Goal: Task Accomplishment & Management: Use online tool/utility

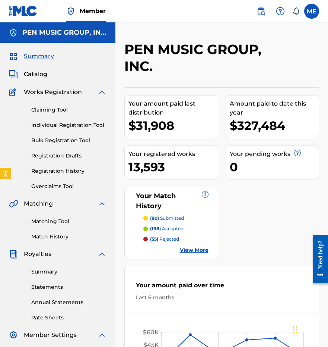
click at [51, 108] on link "Claiming Tool" at bounding box center [68, 110] width 75 height 8
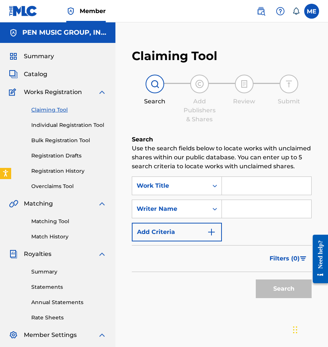
click at [58, 219] on link "Matching Tool" at bounding box center [68, 221] width 75 height 8
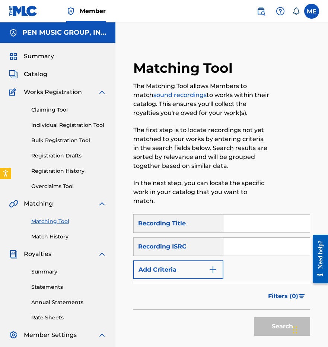
click at [245, 214] on input "Search Form" at bounding box center [267, 223] width 86 height 18
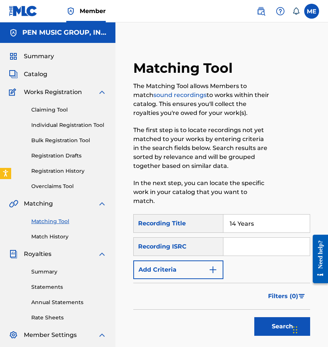
type input "14 Years"
click at [303, 238] on input "Search Form" at bounding box center [267, 246] width 86 height 18
paste input "QMTH31400059"
type input "QMTH31400059"
click at [282, 317] on button "Search" at bounding box center [282, 326] width 56 height 19
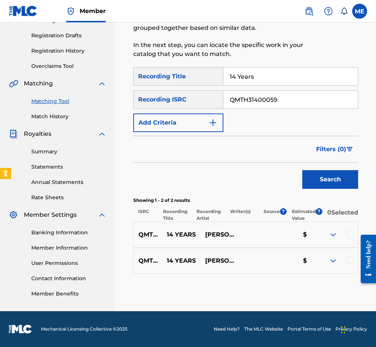
scroll to position [124, 0]
click at [328, 236] on div at bounding box center [350, 233] width 7 height 7
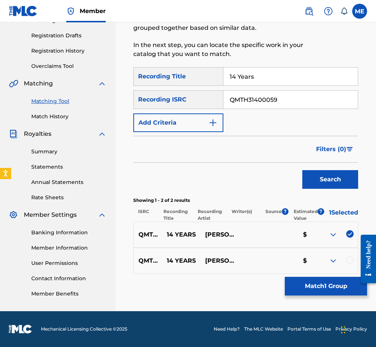
click at [328, 261] on div at bounding box center [350, 259] width 7 height 7
click at [317, 288] on button "Match 2 Groups" at bounding box center [326, 285] width 82 height 19
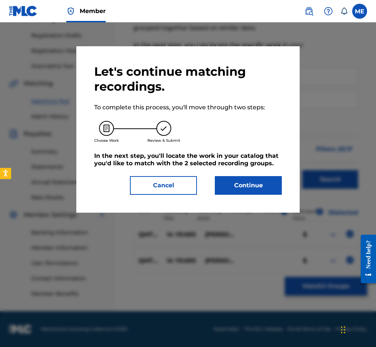
click at [257, 184] on button "Continue" at bounding box center [248, 185] width 67 height 19
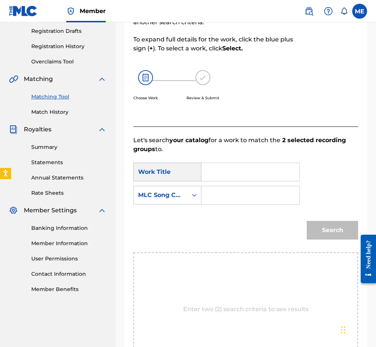
click at [228, 173] on input "Search Form" at bounding box center [250, 172] width 85 height 18
paste input "14 YEARS"
type input "14 YEARS"
click at [183, 199] on div "MLC Song Code" at bounding box center [160, 194] width 45 height 9
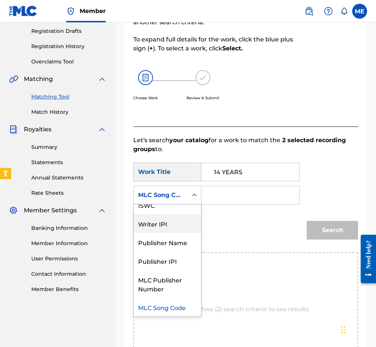
scroll to position [0, 0]
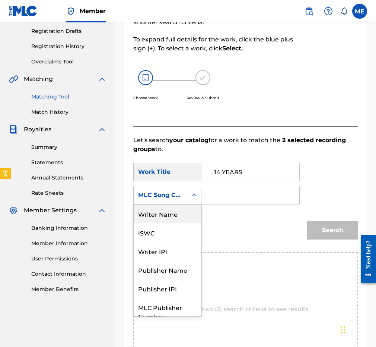
click at [169, 219] on div "Writer Name" at bounding box center [167, 213] width 67 height 19
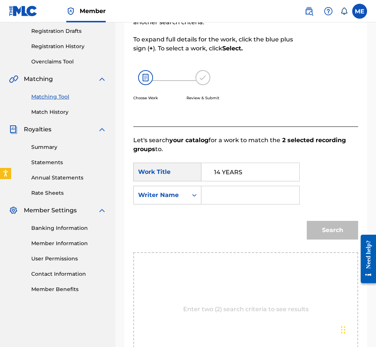
click at [249, 188] on input "Search Form" at bounding box center [250, 195] width 85 height 18
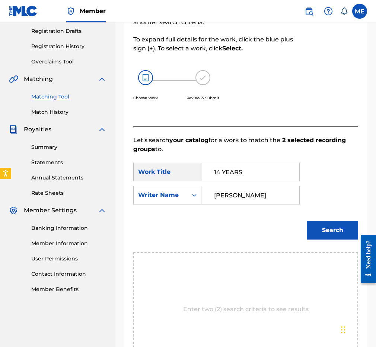
type input "[PERSON_NAME]"
click at [328, 230] on button "Search" at bounding box center [332, 230] width 51 height 19
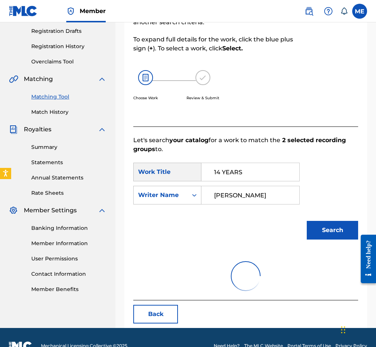
scroll to position [116, 0]
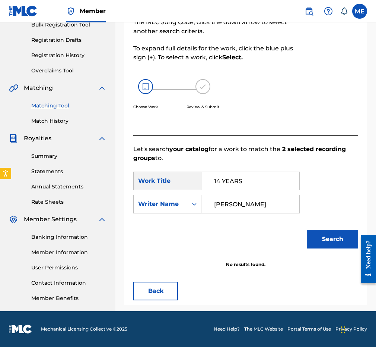
click at [260, 179] on input "14 YEARS" at bounding box center [250, 181] width 85 height 18
click at [222, 181] on input "Forteen years" at bounding box center [250, 181] width 85 height 18
type input "Fourteen years"
click at [328, 239] on button "Search" at bounding box center [332, 239] width 51 height 19
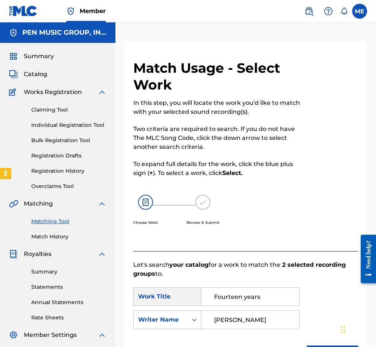
scroll to position [0, 0]
click at [46, 219] on link "Matching Tool" at bounding box center [68, 221] width 75 height 8
click at [51, 217] on link "Matching Tool" at bounding box center [68, 221] width 75 height 8
click at [50, 181] on div "Claiming Tool Individual Registration Tool Bulk Registration Tool Registration …" at bounding box center [58, 144] width 98 height 94
click at [53, 108] on link "Claiming Tool" at bounding box center [68, 110] width 75 height 8
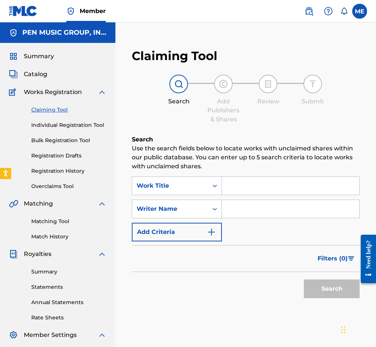
click at [48, 226] on div "Matching Tool Match History" at bounding box center [58, 224] width 98 height 32
click at [49, 217] on link "Matching Tool" at bounding box center [68, 221] width 75 height 8
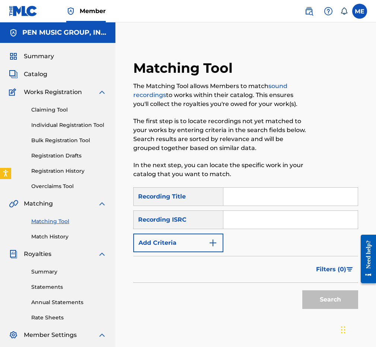
click at [220, 203] on div "Recording Title" at bounding box center [178, 196] width 90 height 19
click at [246, 198] on input "Search Form" at bounding box center [291, 196] width 135 height 18
click at [244, 230] on div "SearchWithCriteria5ecf980c-f32c-4ad8-8eea-b47ea2dba0ba Recording Title SearchWi…" at bounding box center [245, 219] width 225 height 65
click at [242, 225] on input "Search Form" at bounding box center [291, 220] width 135 height 18
paste input "USLZJ1980620"
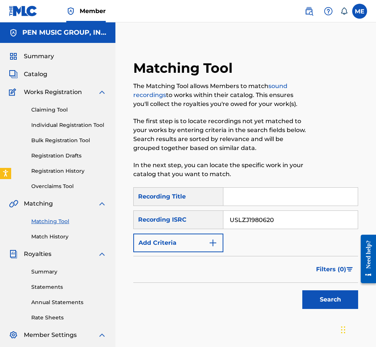
type input "USLZJ1980620"
click at [257, 196] on input "Search Form" at bounding box center [291, 196] width 135 height 18
paste input "#PATABAJO"
type input "#PATABAJO"
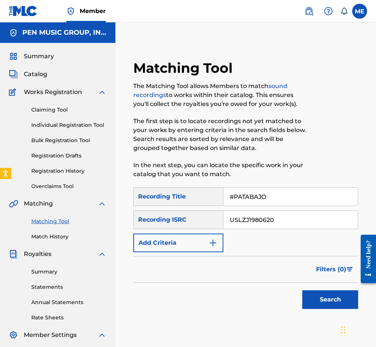
click at [269, 259] on div "Filters ( 0 )" at bounding box center [245, 269] width 225 height 27
click at [326, 305] on button "Search" at bounding box center [331, 299] width 56 height 19
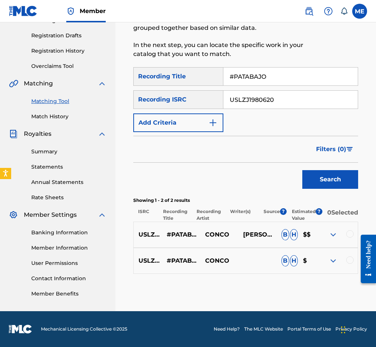
scroll to position [124, 0]
click at [328, 234] on div at bounding box center [350, 233] width 7 height 7
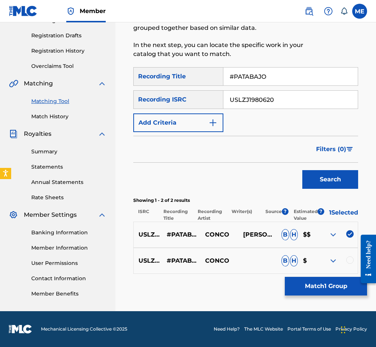
click at [328, 261] on div at bounding box center [350, 259] width 7 height 7
click at [215, 268] on div "USLZJ1980620 #PATABAJO CONCO B H $" at bounding box center [245, 260] width 225 height 26
click at [216, 258] on p "CONCO" at bounding box center [219, 260] width 38 height 9
click at [328, 288] on button "Match 2 Groups" at bounding box center [326, 285] width 82 height 19
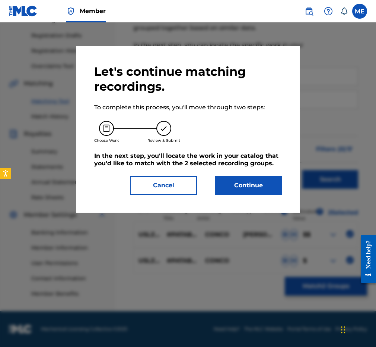
click at [252, 189] on button "Continue" at bounding box center [248, 185] width 67 height 19
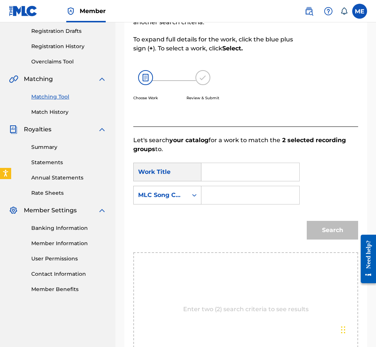
click at [221, 167] on input "Search Form" at bounding box center [250, 172] width 85 height 18
paste input "#PATABAJO"
type input "#PATABAJO"
click at [222, 204] on div "Search Form" at bounding box center [251, 195] width 98 height 19
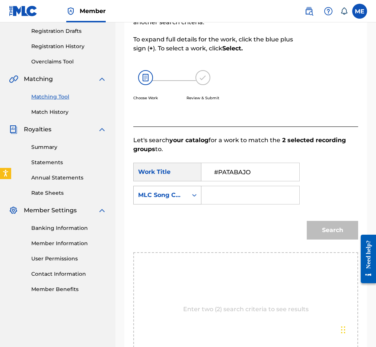
click at [191, 199] on div "Search Form" at bounding box center [194, 194] width 13 height 13
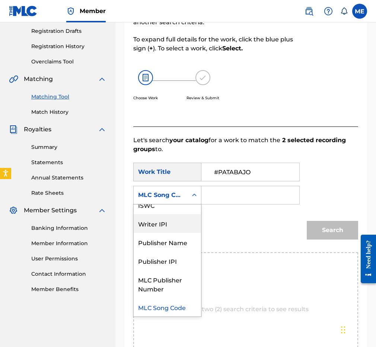
scroll to position [0, 0]
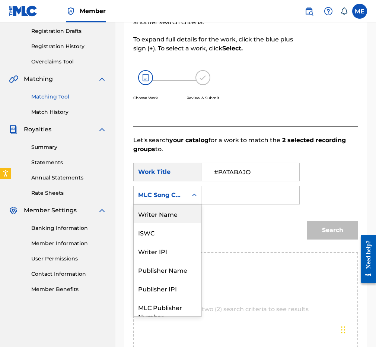
click at [168, 213] on div "Writer Name" at bounding box center [167, 213] width 67 height 19
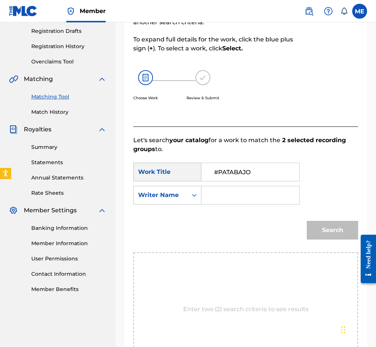
click at [227, 202] on input "Search Form" at bounding box center [250, 195] width 85 height 18
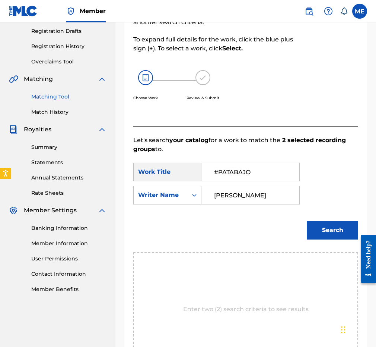
type input "[PERSON_NAME]"
click at [328, 230] on button "Search" at bounding box center [332, 230] width 51 height 19
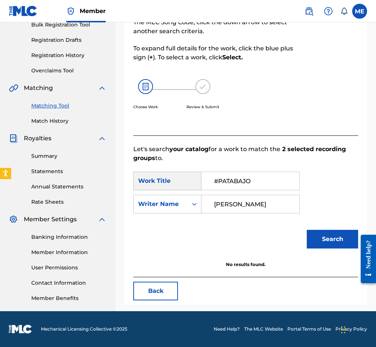
scroll to position [116, 0]
click at [219, 181] on input "#PATABAJO" at bounding box center [250, 181] width 85 height 18
type input "PATABAJO"
click at [328, 239] on button "Search" at bounding box center [332, 239] width 51 height 19
click at [61, 69] on link "Overclaims Tool" at bounding box center [68, 71] width 75 height 8
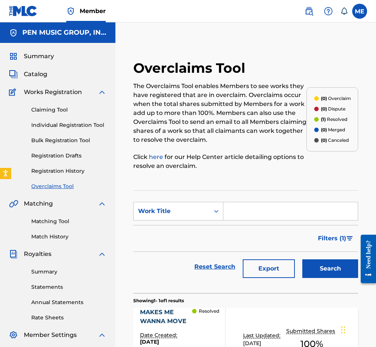
click at [54, 222] on link "Matching Tool" at bounding box center [68, 221] width 75 height 8
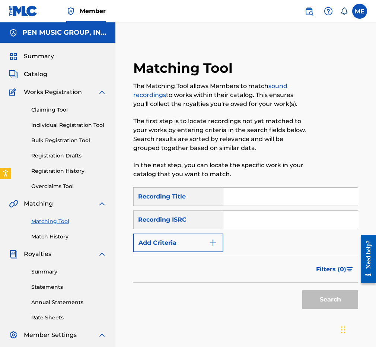
click at [246, 199] on input "Search Form" at bounding box center [291, 196] width 135 height 18
paste input "A PROMISE SOLD"
type input "A PROMISE SOLD"
click at [244, 219] on input "Search Form" at bounding box center [291, 220] width 135 height 18
paste input "QZDA82080705"
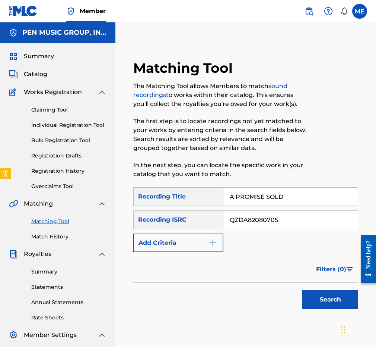
type input "QZDA82080705"
click at [324, 297] on button "Search" at bounding box center [331, 299] width 56 height 19
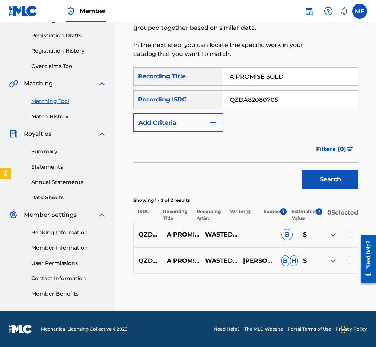
scroll to position [124, 0]
click at [328, 231] on div at bounding box center [339, 234] width 38 height 9
click at [328, 234] on div at bounding box center [350, 233] width 7 height 7
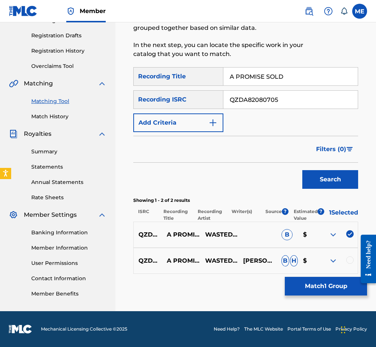
click at [328, 256] on div at bounding box center [350, 259] width 7 height 7
click at [328, 292] on button "Match 2 Groups" at bounding box center [326, 285] width 82 height 19
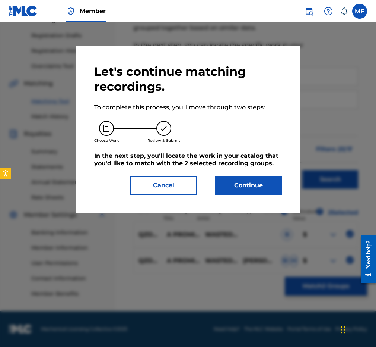
click at [237, 191] on button "Continue" at bounding box center [248, 185] width 67 height 19
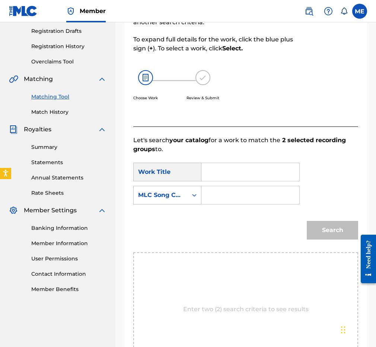
click at [233, 167] on input "Search Form" at bounding box center [250, 172] width 85 height 18
paste input "A PROMISE SOLD"
type input "A PROMISE SOLD"
click at [181, 198] on div "MLC Song Code" at bounding box center [160, 194] width 45 height 9
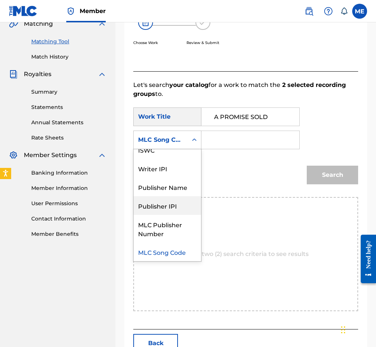
scroll to position [0, 0]
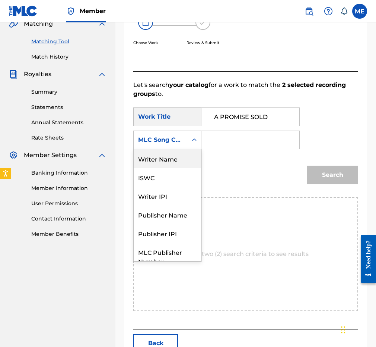
click at [167, 153] on div "Writer Name" at bounding box center [167, 158] width 67 height 19
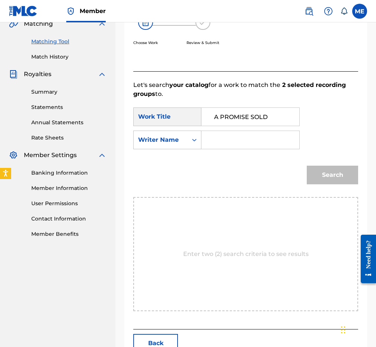
click at [223, 147] on input "Search Form" at bounding box center [250, 140] width 85 height 18
click at [328, 175] on button "Search" at bounding box center [332, 174] width 51 height 19
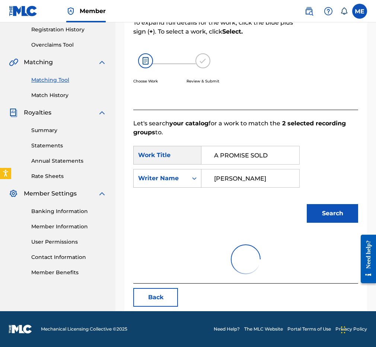
scroll to position [116, 0]
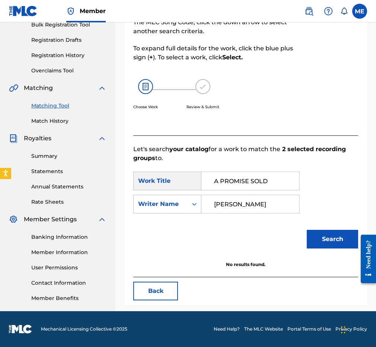
click at [273, 202] on input "[PERSON_NAME]" at bounding box center [250, 204] width 85 height 18
paste input "WINTER"
type input "WINTER"
click at [328, 239] on button "Search" at bounding box center [332, 239] width 51 height 19
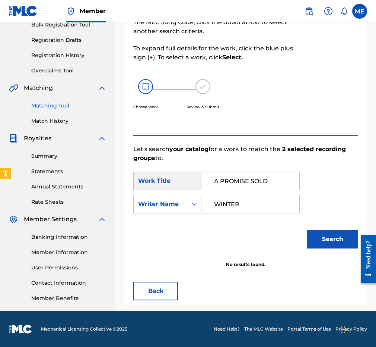
click at [58, 69] on link "Overclaims Tool" at bounding box center [68, 71] width 75 height 8
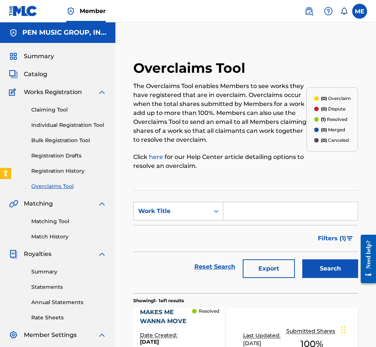
click at [57, 222] on link "Matching Tool" at bounding box center [68, 221] width 75 height 8
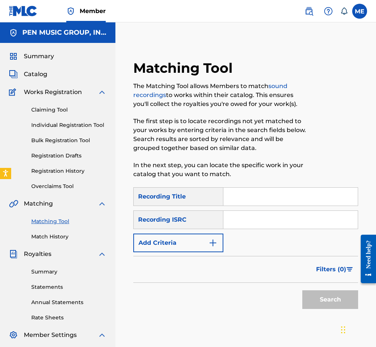
click at [244, 199] on input "Search Form" at bounding box center [291, 196] width 135 height 18
paste input "ALTER"
type input "ALTER"
click at [251, 224] on input "Search Form" at bounding box center [291, 220] width 135 height 18
paste input "QZDA82080708"
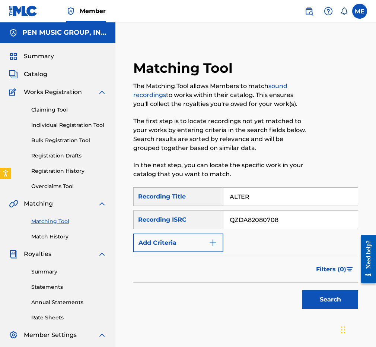
type input "QZDA82080708"
click at [316, 300] on button "Search" at bounding box center [331, 299] width 56 height 19
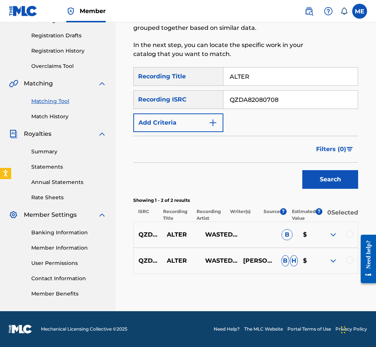
scroll to position [124, 0]
click at [328, 234] on div at bounding box center [350, 233] width 7 height 7
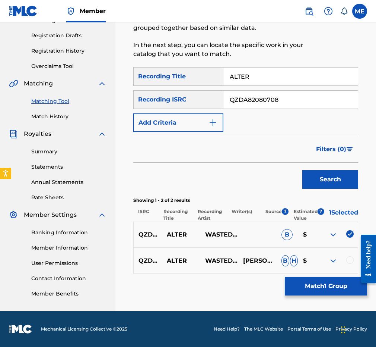
click at [328, 262] on div at bounding box center [350, 259] width 7 height 7
click at [328, 285] on button "Match 2 Groups" at bounding box center [326, 285] width 82 height 19
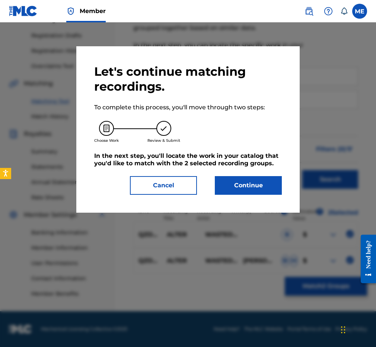
click at [237, 180] on button "Continue" at bounding box center [248, 185] width 67 height 19
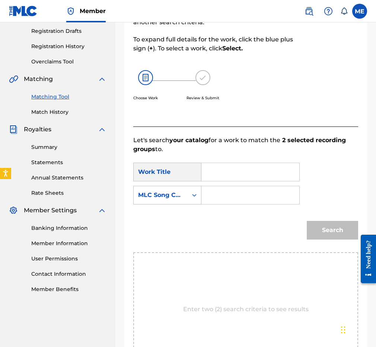
click at [212, 165] on input "Search Form" at bounding box center [250, 172] width 85 height 18
paste input "ALTER"
type input "ALTER"
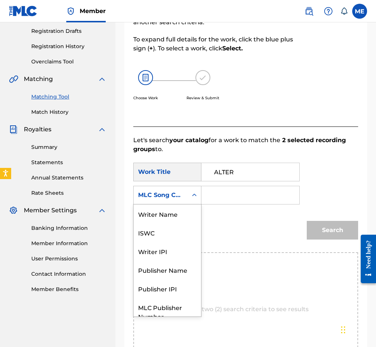
click at [177, 193] on div "MLC Song Code" at bounding box center [160, 194] width 45 height 9
click at [168, 214] on div "Writer Name" at bounding box center [167, 213] width 67 height 19
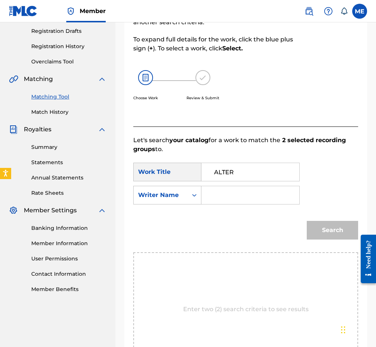
click at [241, 186] on div "Search Form" at bounding box center [251, 195] width 98 height 19
click at [238, 190] on input "Search Form" at bounding box center [250, 195] width 85 height 18
type input "WINTER"
click at [328, 230] on button "Search" at bounding box center [332, 230] width 51 height 19
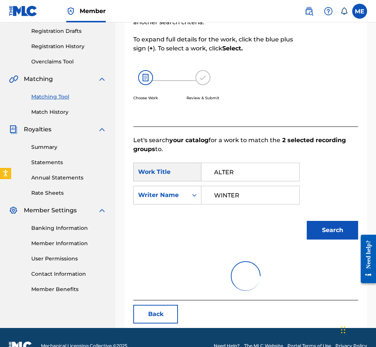
scroll to position [116, 0]
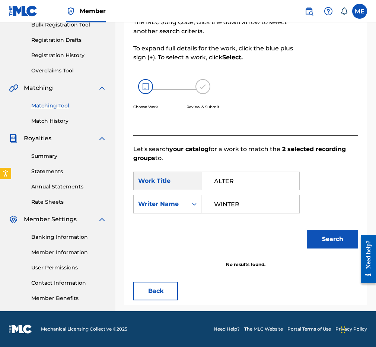
click at [51, 70] on link "Overclaims Tool" at bounding box center [68, 71] width 75 height 8
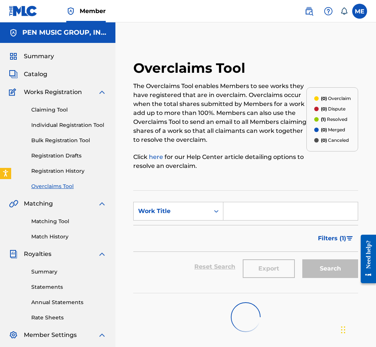
click at [55, 218] on link "Matching Tool" at bounding box center [68, 221] width 75 height 8
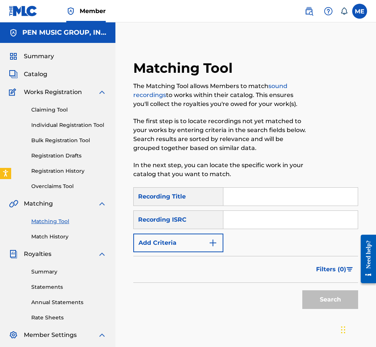
click at [261, 187] on input "Search Form" at bounding box center [291, 196] width 135 height 18
paste input "A MIRACLE"
type input "A MIRACLE"
click at [254, 215] on input "Search Form" at bounding box center [291, 220] width 135 height 18
paste input "USV291421013"
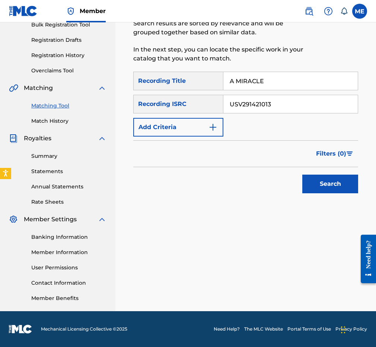
scroll to position [116, 0]
type input "USV291421013"
click at [312, 194] on div "Search" at bounding box center [329, 182] width 60 height 30
click at [315, 188] on button "Search" at bounding box center [331, 183] width 56 height 19
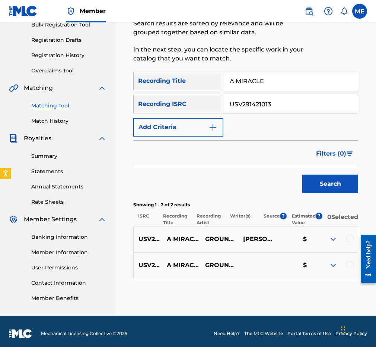
click at [328, 242] on div at bounding box center [350, 237] width 7 height 7
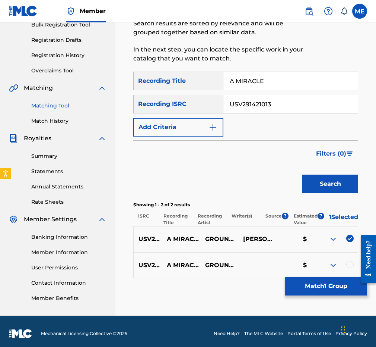
click at [328, 268] on div at bounding box center [365, 258] width 21 height 61
click at [328, 268] on div at bounding box center [350, 263] width 7 height 7
click at [328, 283] on button "Match 2 Groups" at bounding box center [326, 285] width 82 height 19
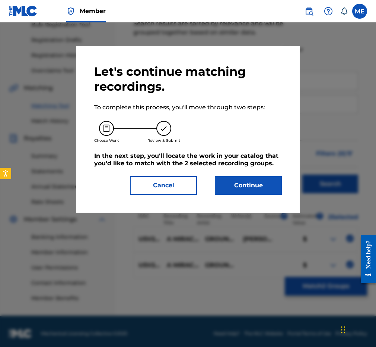
click at [231, 190] on button "Continue" at bounding box center [248, 185] width 67 height 19
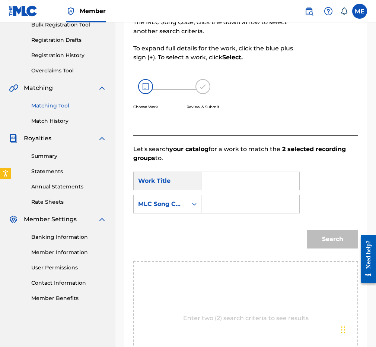
click at [224, 187] on input "Search Form" at bounding box center [250, 181] width 85 height 18
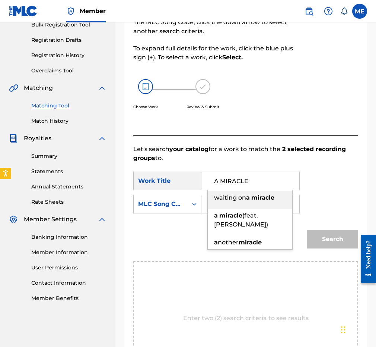
type input "A MIRACLE"
click at [227, 159] on p "Let's search your catalog for a work to match the 2 selected recording groups t…" at bounding box center [245, 154] width 225 height 18
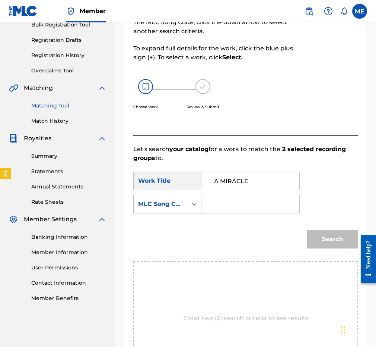
click at [187, 195] on div "MLC Song Code" at bounding box center [167, 204] width 68 height 19
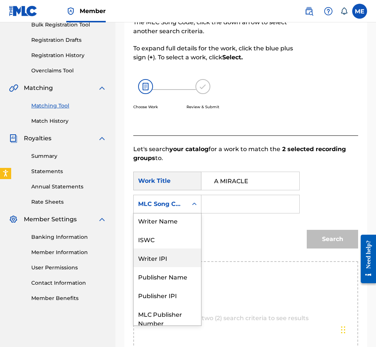
scroll to position [0, 0]
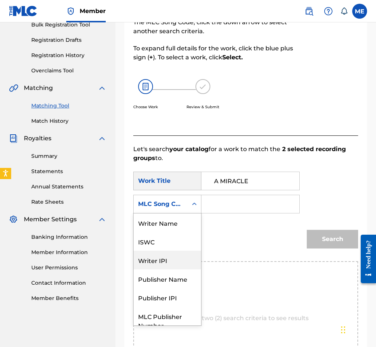
click at [180, 223] on div "Writer Name" at bounding box center [167, 222] width 67 height 19
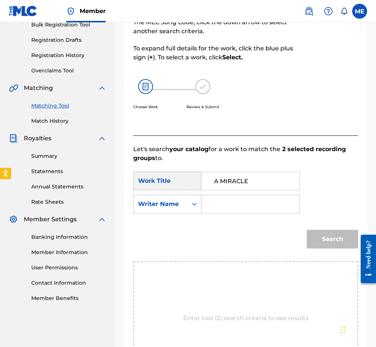
click at [237, 209] on input "Search Form" at bounding box center [250, 204] width 85 height 18
paste input "URANI"
type input "URANI"
click at [328, 234] on button "Search" at bounding box center [332, 239] width 51 height 19
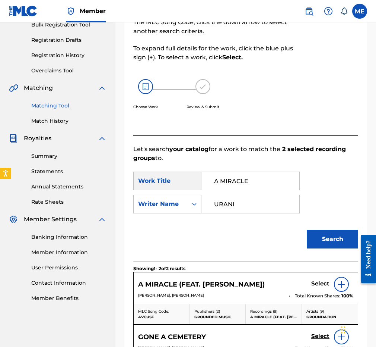
click at [319, 282] on h5 "Select" at bounding box center [321, 283] width 18 height 7
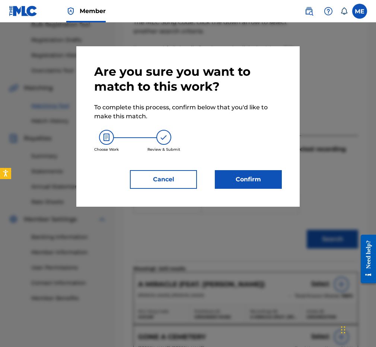
click at [246, 183] on button "Confirm" at bounding box center [248, 179] width 67 height 19
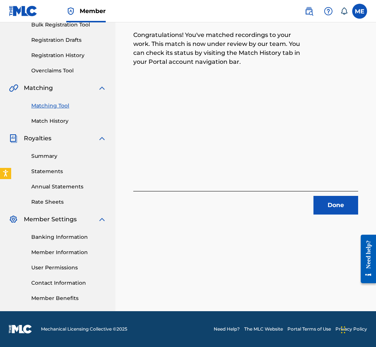
scroll to position [110, 0]
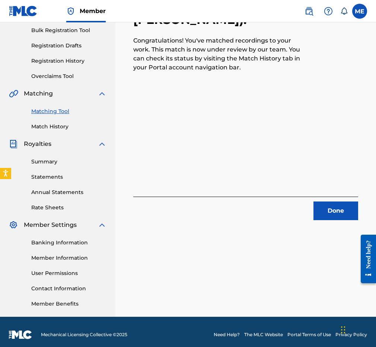
click at [328, 217] on button "Done" at bounding box center [336, 210] width 45 height 19
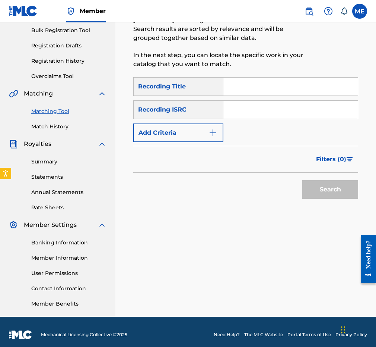
click at [238, 87] on input "Search Form" at bounding box center [291, 87] width 135 height 18
paste input "ATTITUDE"
paste input "FRP291701170"
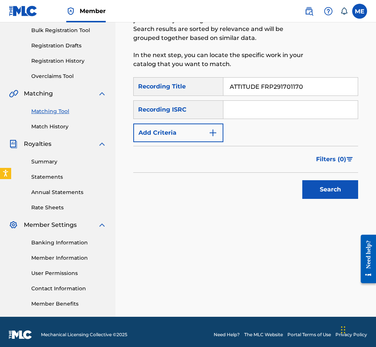
click at [265, 113] on input "Search Form" at bounding box center [291, 110] width 135 height 18
click at [301, 89] on input "ATTITUDE FRP291701170" at bounding box center [291, 87] width 135 height 18
type input "ATTITUDE"
click at [262, 107] on input "Search Form" at bounding box center [291, 110] width 135 height 18
paste input "FRP291701170"
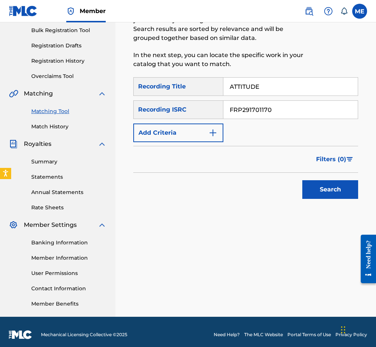
type input "FRP291701170"
click at [316, 187] on button "Search" at bounding box center [331, 189] width 56 height 19
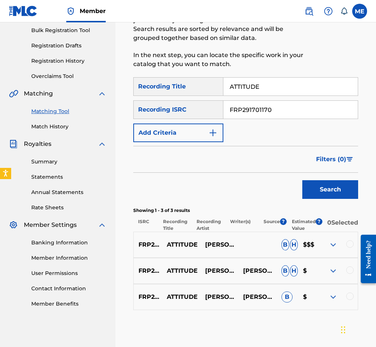
click at [328, 247] on div at bounding box center [350, 243] width 7 height 7
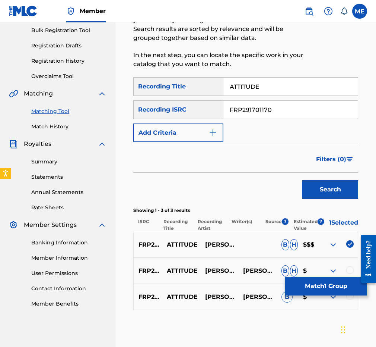
click at [328, 277] on button "Match 1 Group" at bounding box center [326, 285] width 82 height 19
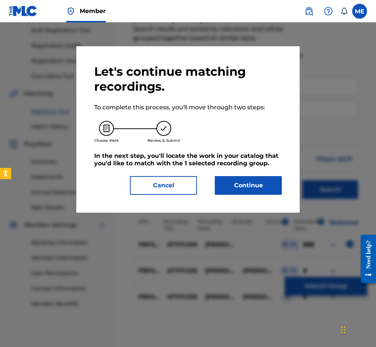
click at [168, 194] on button "Cancel" at bounding box center [163, 185] width 67 height 19
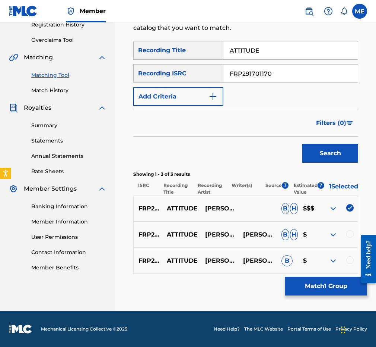
scroll to position [151, 0]
click at [328, 235] on div at bounding box center [350, 233] width 7 height 7
click at [328, 261] on div at bounding box center [350, 259] width 7 height 7
click at [328, 285] on button "Match 3 Groups" at bounding box center [326, 285] width 82 height 19
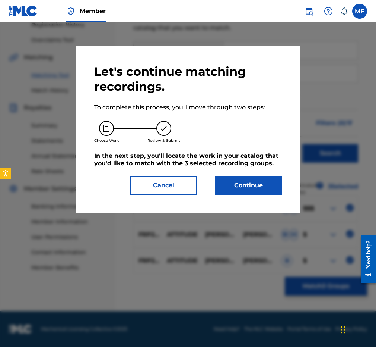
click at [259, 188] on button "Continue" at bounding box center [248, 185] width 67 height 19
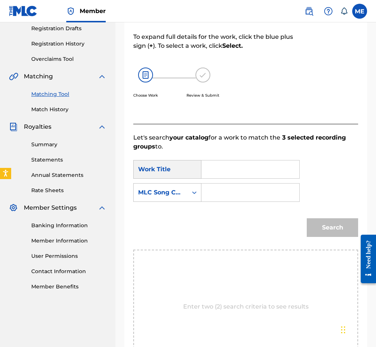
click at [210, 175] on input "Search Form" at bounding box center [250, 169] width 85 height 18
paste input "ATTITUDE"
type input "ATTITUDE"
click at [186, 195] on div "MLC Song Code" at bounding box center [161, 192] width 54 height 14
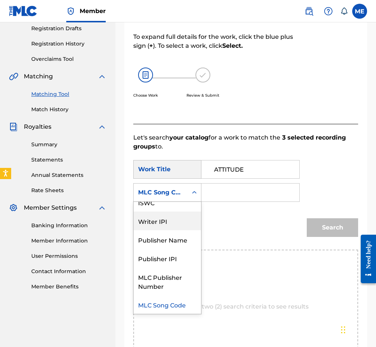
scroll to position [0, 0]
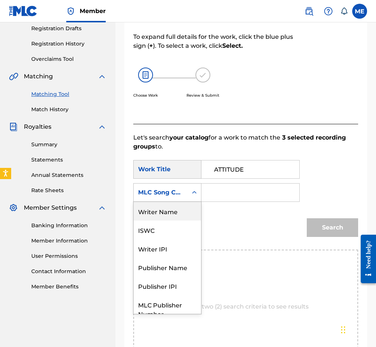
click at [172, 213] on div "Writer Name" at bounding box center [167, 211] width 67 height 19
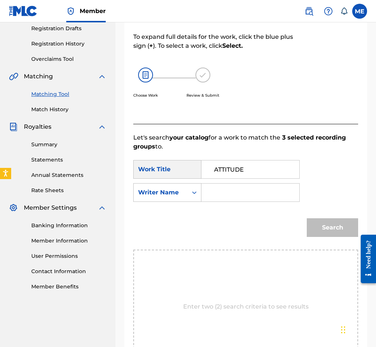
click at [227, 191] on input "Search Form" at bounding box center [250, 192] width 85 height 18
click at [248, 195] on input "Search Form" at bounding box center [250, 192] width 85 height 18
paste input "[PERSON_NAME]"
type input "[PERSON_NAME]"
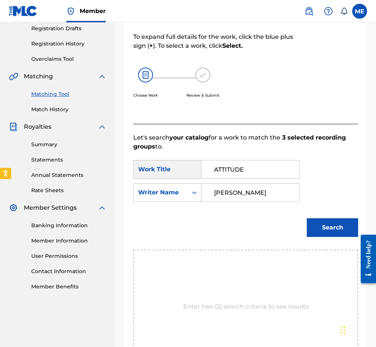
click at [328, 228] on button "Search" at bounding box center [332, 227] width 51 height 19
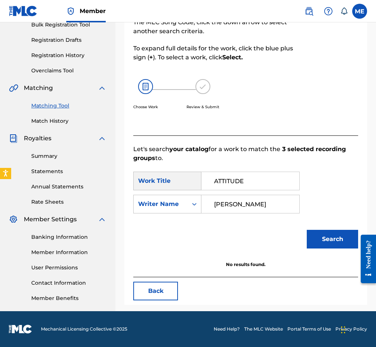
scroll to position [116, 0]
click at [56, 71] on link "Overclaims Tool" at bounding box center [68, 71] width 75 height 8
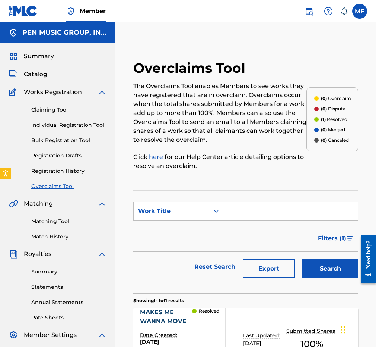
click at [54, 221] on link "Matching Tool" at bounding box center [68, 221] width 75 height 8
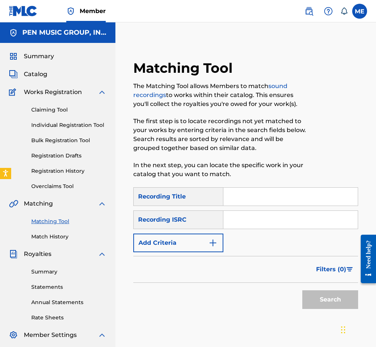
click at [243, 201] on input "Search Form" at bounding box center [291, 196] width 135 height 18
paste input "BATTLING WITHIN"
type input "BATTLING WITHIN"
click at [244, 218] on input "Search Form" at bounding box center [291, 220] width 135 height 18
paste input "US25T0891088"
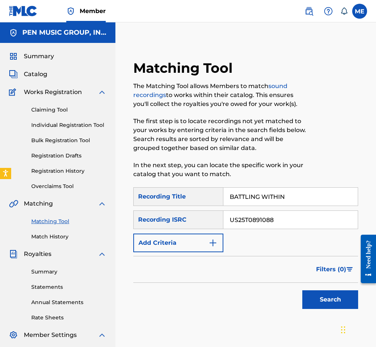
type input "US25T0891088"
click at [328, 305] on button "Search" at bounding box center [331, 299] width 56 height 19
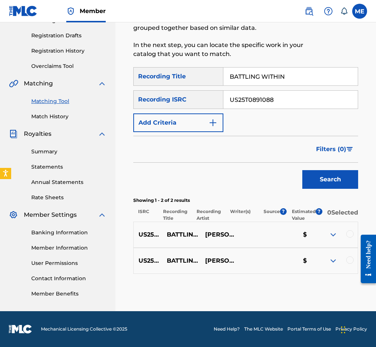
scroll to position [124, 0]
click at [328, 231] on div at bounding box center [350, 233] width 7 height 7
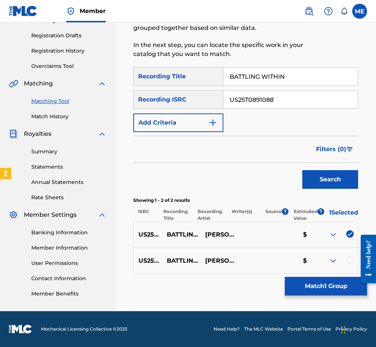
click at [328, 259] on div at bounding box center [350, 259] width 7 height 7
click at [325, 288] on button "Match 2 Groups" at bounding box center [326, 285] width 82 height 19
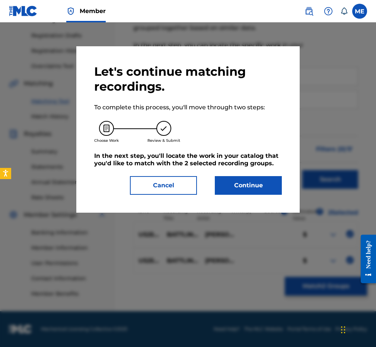
click at [251, 184] on button "Continue" at bounding box center [248, 185] width 67 height 19
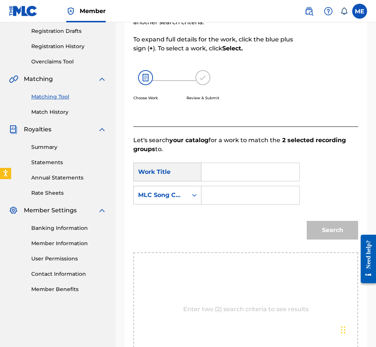
click at [218, 167] on input "Search Form" at bounding box center [250, 172] width 85 height 18
paste input "BATTLING WITHIN"
type input "BATTLING WITHIN"
click at [183, 190] on div "MLC Song Code" at bounding box center [161, 195] width 54 height 14
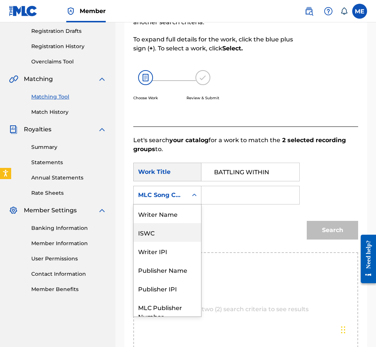
scroll to position [0, 0]
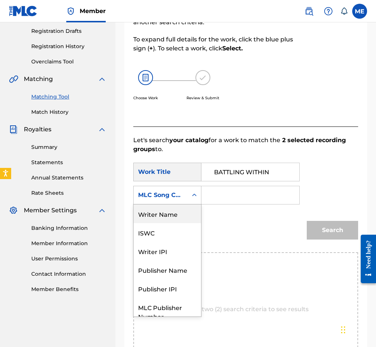
click at [179, 213] on div "Writer Name" at bounding box center [167, 213] width 67 height 19
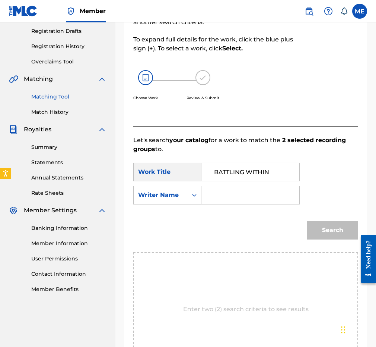
click at [223, 204] on div "SearchWithCriteria5a61baa3-6d43-4f37-9c89-20e143c33195 Work Title BATTLING WITH…" at bounding box center [245, 185] width 225 height 46
click at [222, 194] on input "Search Form" at bounding box center [250, 195] width 85 height 18
paste input "[PERSON_NAME]"
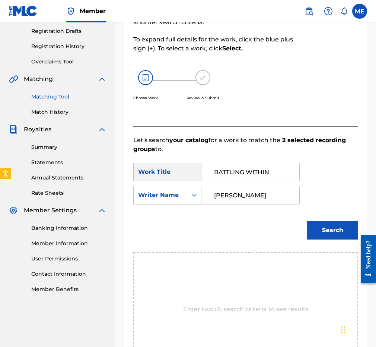
type input "[PERSON_NAME]"
click at [328, 230] on button "Search" at bounding box center [332, 230] width 51 height 19
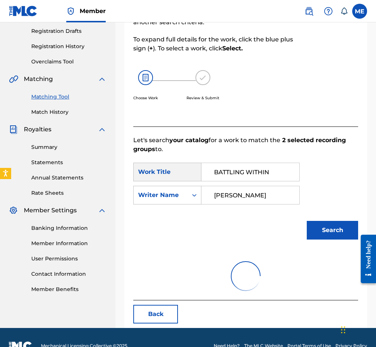
scroll to position [116, 0]
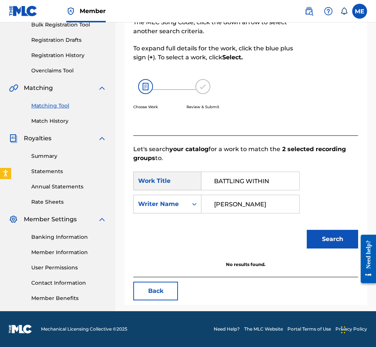
click at [55, 67] on link "Overclaims Tool" at bounding box center [68, 71] width 75 height 8
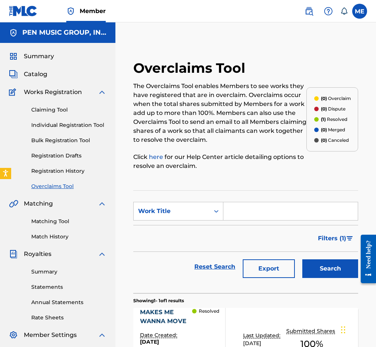
click at [45, 220] on link "Matching Tool" at bounding box center [68, 221] width 75 height 8
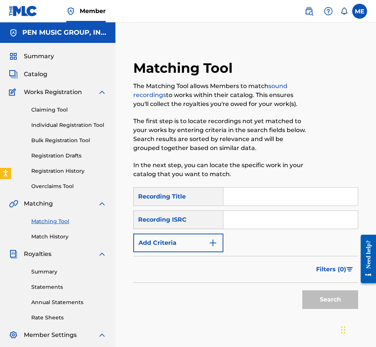
click at [257, 197] on input "Search Form" at bounding box center [291, 196] width 135 height 18
paste input "BE THAT WAY"
type input "BE THAT WAY"
click at [252, 218] on input "Search Form" at bounding box center [291, 220] width 135 height 18
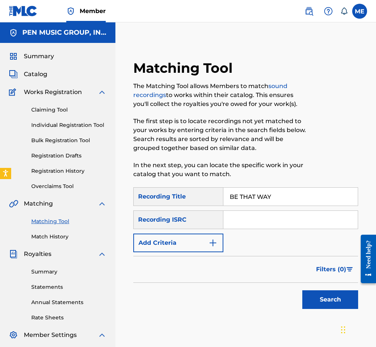
paste input "USVPR1200018"
type input "USVPR1200018"
click at [312, 300] on button "Search" at bounding box center [331, 299] width 56 height 19
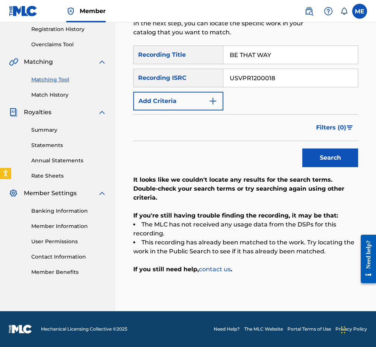
scroll to position [142, 0]
click at [264, 52] on input "BE THAT WAY" at bounding box center [291, 55] width 135 height 18
paste input "ORN AGAIN"
type input "BORN AGAIN"
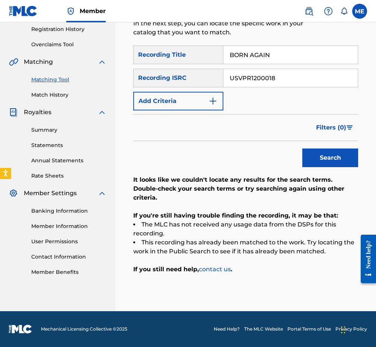
click at [312, 87] on div "USVPR1200018" at bounding box center [291, 78] width 135 height 19
click at [299, 76] on input "USVPR1200018" at bounding box center [291, 78] width 135 height 18
paste input "291421016"
type input "USV291421016"
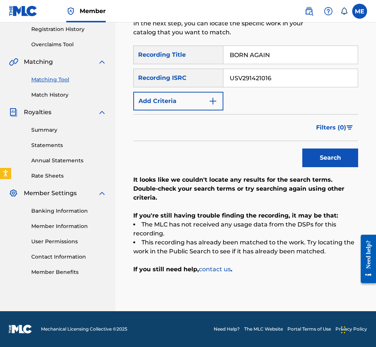
click at [328, 158] on button "Search" at bounding box center [331, 157] width 56 height 19
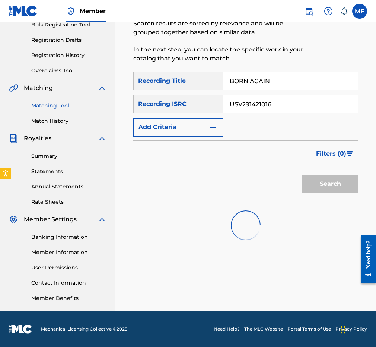
scroll to position [116, 0]
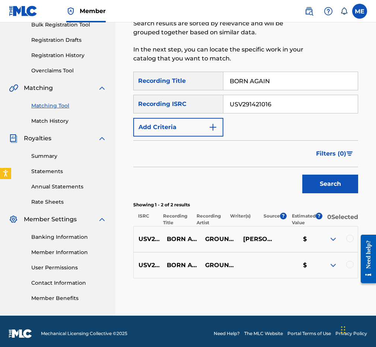
click at [328, 242] on div at bounding box center [350, 237] width 7 height 7
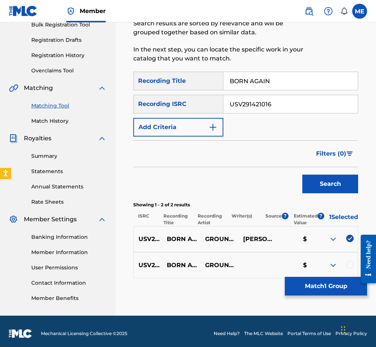
click at [328, 268] on div at bounding box center [350, 263] width 7 height 7
click at [314, 280] on button "Match 2 Groups" at bounding box center [326, 285] width 82 height 19
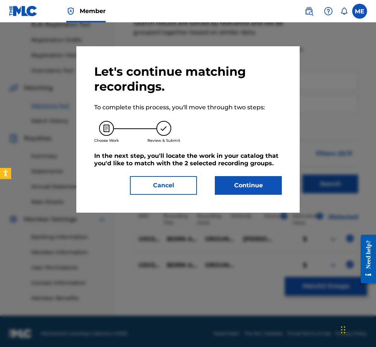
click at [162, 189] on button "Cancel" at bounding box center [163, 185] width 67 height 19
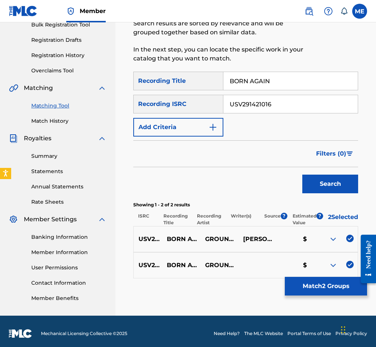
click at [320, 285] on button "Match 2 Groups" at bounding box center [326, 285] width 82 height 19
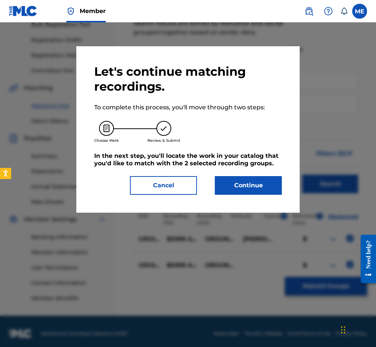
click at [257, 187] on button "Continue" at bounding box center [248, 185] width 67 height 19
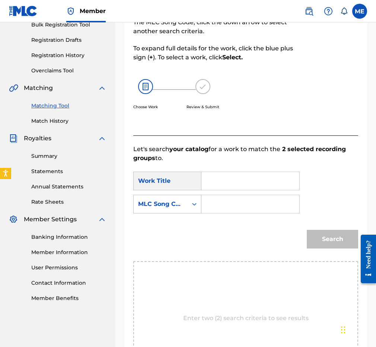
click at [217, 200] on input "Search Form" at bounding box center [250, 204] width 85 height 18
click at [164, 208] on div "MLC Song Code" at bounding box center [160, 203] width 45 height 9
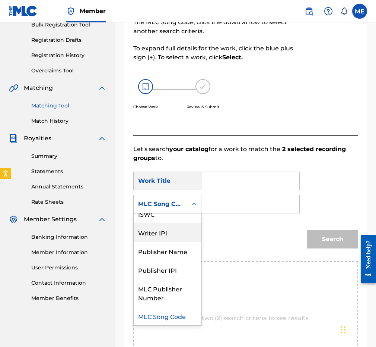
scroll to position [0, 0]
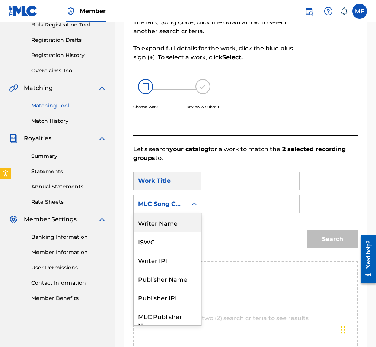
click at [162, 224] on div "Writer Name" at bounding box center [167, 222] width 67 height 19
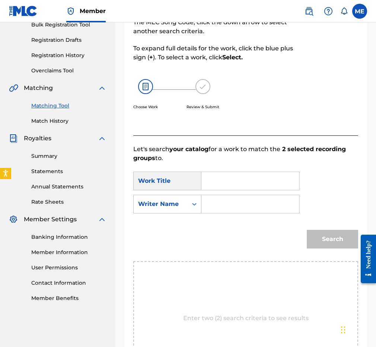
click at [223, 219] on form "SearchWithCriteria5a61baa3-6d43-4f37-9c89-20e143c33195 Work Title SearchWithCri…" at bounding box center [245, 211] width 225 height 98
click at [222, 209] on input "Search Form" at bounding box center [250, 204] width 85 height 18
paste input "[PERSON_NAME]"
type input "[PERSON_NAME]"
click at [221, 183] on input "Search Form" at bounding box center [250, 181] width 85 height 18
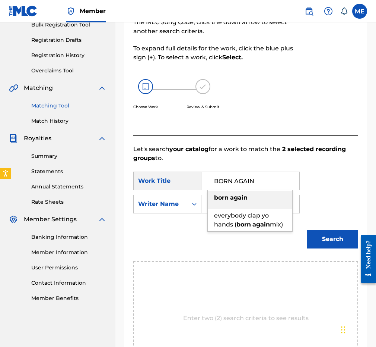
type input "born again"
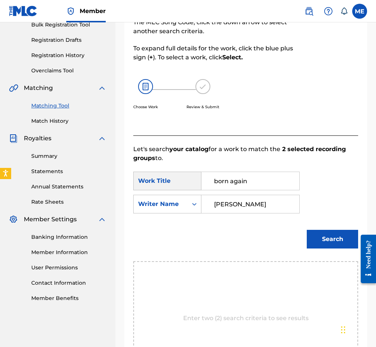
click at [328, 239] on button "Search" at bounding box center [332, 239] width 51 height 19
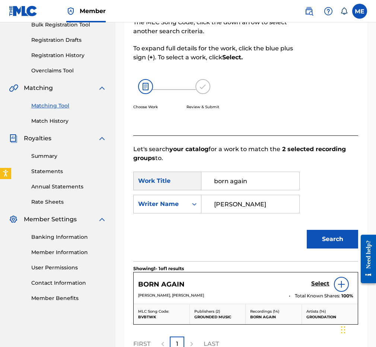
click at [318, 283] on h5 "Select" at bounding box center [321, 283] width 18 height 7
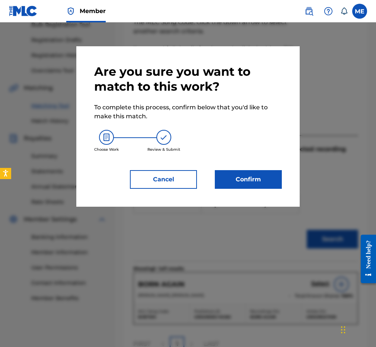
click at [260, 183] on button "Confirm" at bounding box center [248, 179] width 67 height 19
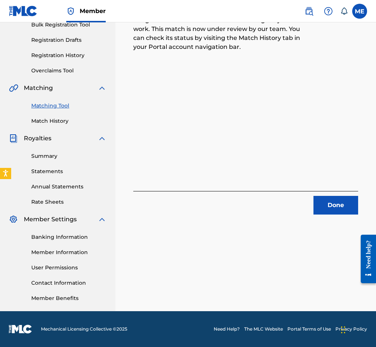
click at [328, 210] on button "Done" at bounding box center [336, 205] width 45 height 19
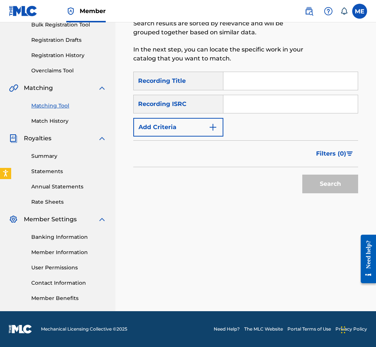
click at [228, 68] on div "Matching Tool The Matching Tool allows Members to match sound recordings to wor…" at bounding box center [219, 7] width 173 height 127
click at [230, 79] on input "Search Form" at bounding box center [291, 81] width 135 height 18
paste input "BOUNTY"
type input "BOUNTY"
click at [237, 107] on input "Search Form" at bounding box center [291, 104] width 135 height 18
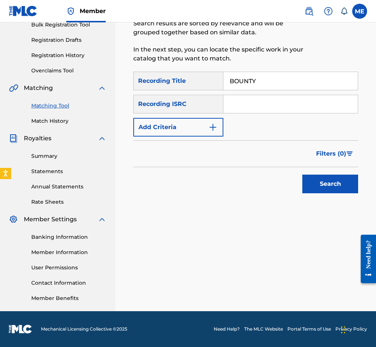
paste input "US25T0891086"
type input "US25T0891086"
click at [304, 183] on button "Search" at bounding box center [331, 183] width 56 height 19
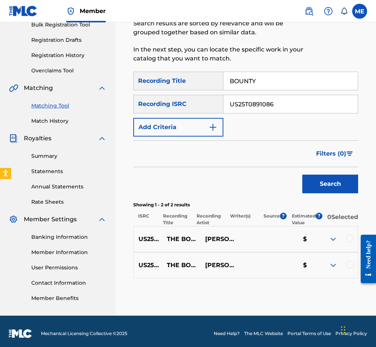
click at [328, 242] on div at bounding box center [350, 237] width 7 height 7
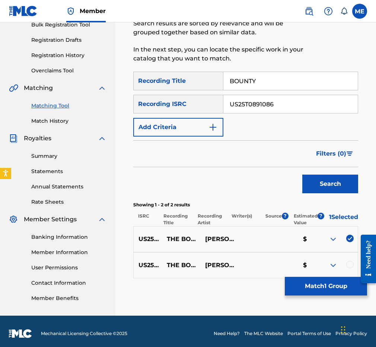
click at [328, 260] on div "US25T0891086 THE BOUNTY [PERSON_NAME],[PERSON_NAME],[PERSON_NAME],[PERSON_NAME]…" at bounding box center [245, 265] width 225 height 26
click at [328, 267] on div at bounding box center [350, 263] width 7 height 7
click at [317, 285] on button "Match 2 Groups" at bounding box center [326, 285] width 82 height 19
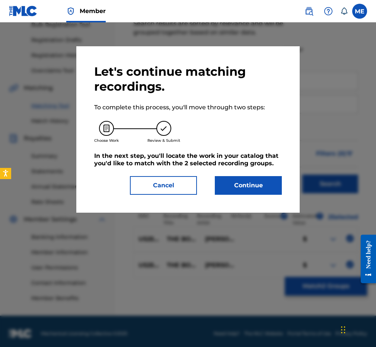
click at [250, 189] on button "Continue" at bounding box center [248, 185] width 67 height 19
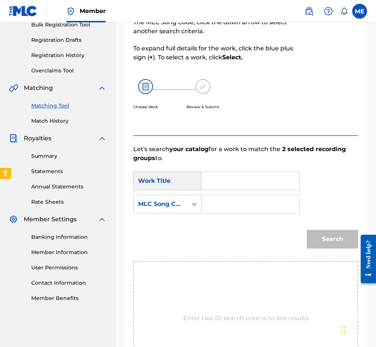
click at [244, 180] on input "Search Form" at bounding box center [250, 181] width 85 height 18
paste input "BOUNTY"
type input "BOUNTY"
click at [178, 210] on div "MLC Song Code" at bounding box center [161, 204] width 54 height 14
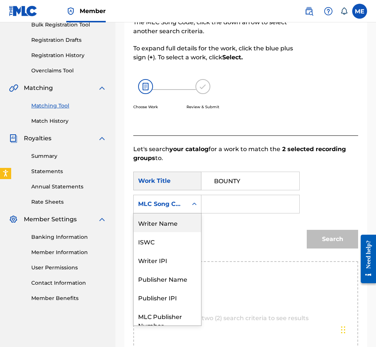
click at [169, 224] on div "Writer Name" at bounding box center [167, 222] width 67 height 19
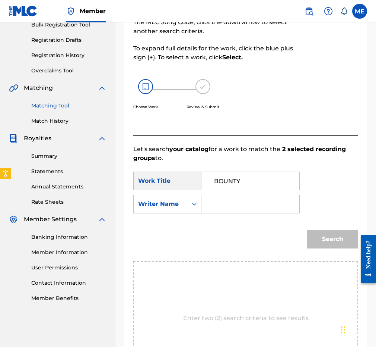
click at [220, 201] on input "Search Form" at bounding box center [250, 204] width 85 height 18
paste input "[PERSON_NAME]"
type input "[PERSON_NAME]"
click at [328, 248] on button "Search" at bounding box center [332, 239] width 51 height 19
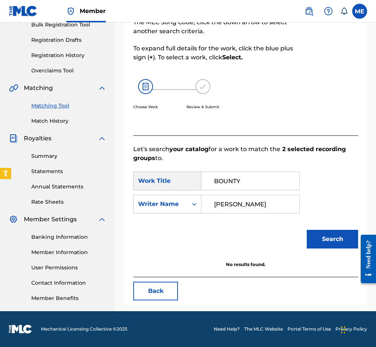
click at [53, 106] on link "Matching Tool" at bounding box center [68, 106] width 75 height 8
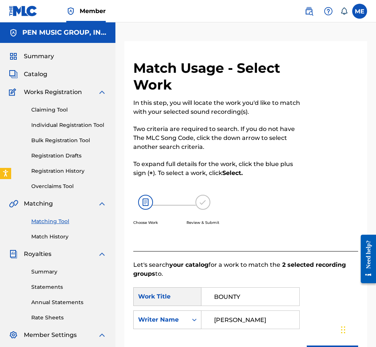
click at [56, 218] on link "Matching Tool" at bounding box center [68, 221] width 75 height 8
click at [58, 186] on link "Overclaims Tool" at bounding box center [68, 186] width 75 height 8
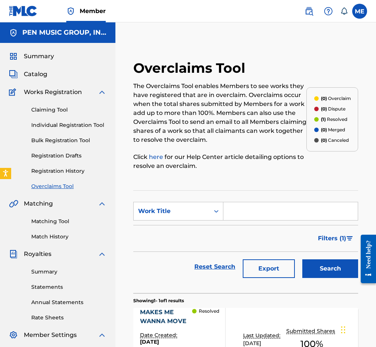
click at [56, 218] on link "Matching Tool" at bounding box center [68, 221] width 75 height 8
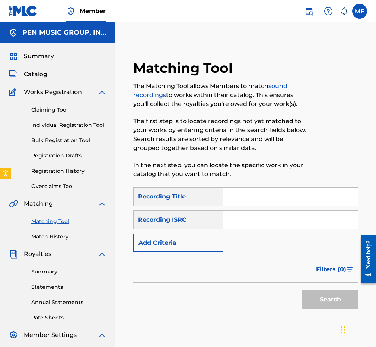
click at [263, 195] on input "Search Form" at bounding box center [291, 196] width 135 height 18
paste input "BOUNTY"
type input "BOUNTY"
click at [240, 224] on input "Search Form" at bounding box center [291, 220] width 135 height 18
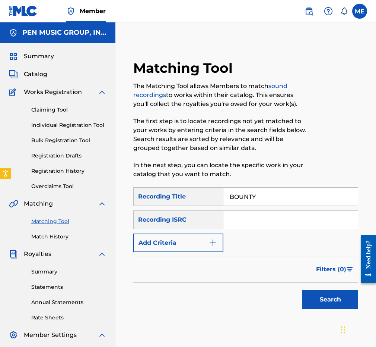
paste input "US25T0891086"
type input "US25T0891086"
click at [264, 240] on div "SearchWithCriteria5ecf980c-f32c-4ad8-8eea-b47ea2dba0ba Recording Title BOUNTY S…" at bounding box center [245, 219] width 225 height 65
click at [322, 297] on button "Search" at bounding box center [331, 299] width 56 height 19
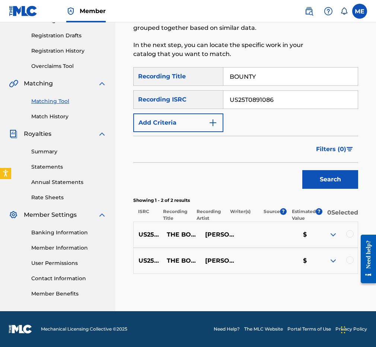
scroll to position [124, 0]
click at [328, 234] on div at bounding box center [350, 233] width 7 height 7
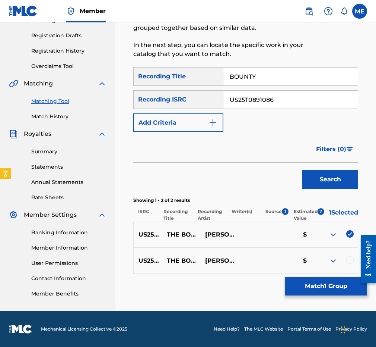
click at [328, 257] on div at bounding box center [350, 259] width 7 height 7
click at [328, 286] on button "Match 2 Groups" at bounding box center [326, 285] width 82 height 19
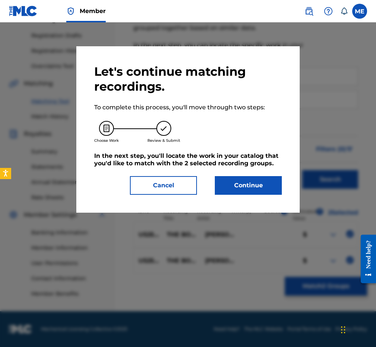
click at [262, 181] on button "Continue" at bounding box center [248, 185] width 67 height 19
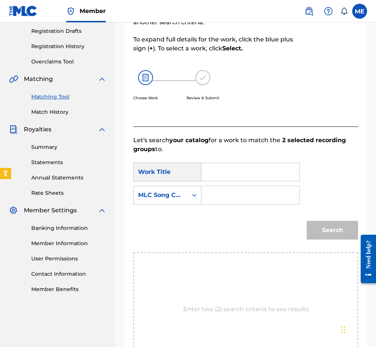
click at [240, 168] on input "Search Form" at bounding box center [250, 172] width 85 height 18
paste input "BOUNTY"
type input "BOUNTY"
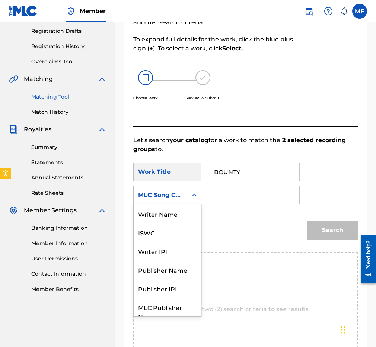
click at [163, 201] on div "MLC Song Code" at bounding box center [161, 195] width 54 height 14
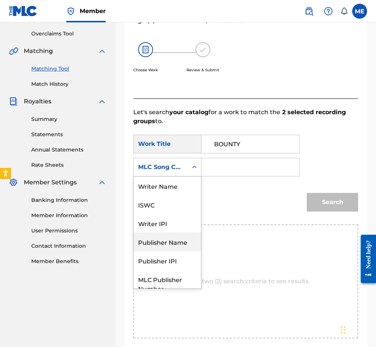
scroll to position [0, 0]
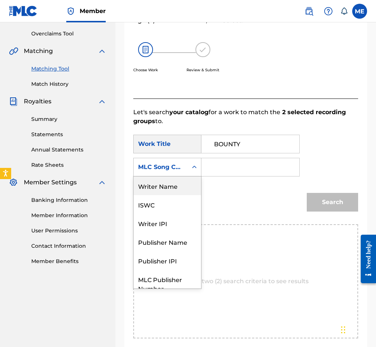
click at [166, 191] on div "Writer Name" at bounding box center [167, 185] width 67 height 19
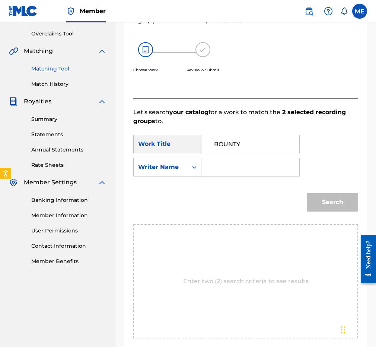
click at [263, 171] on input "Search Form" at bounding box center [250, 167] width 85 height 18
paste input "[PERSON_NAME]"
type input "[PERSON_NAME]"
click at [327, 199] on button "Search" at bounding box center [332, 202] width 51 height 19
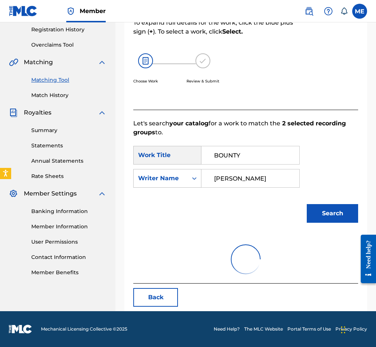
scroll to position [116, 0]
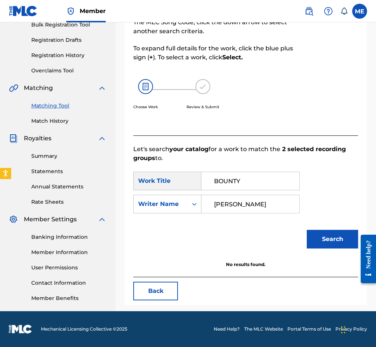
click at [43, 72] on link "Overclaims Tool" at bounding box center [68, 71] width 75 height 8
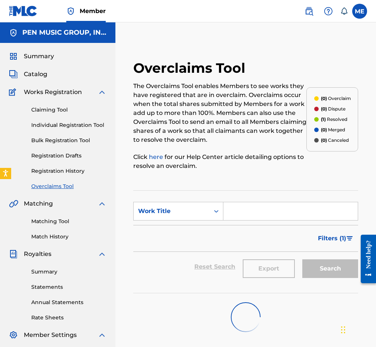
click at [51, 224] on link "Matching Tool" at bounding box center [68, 221] width 75 height 8
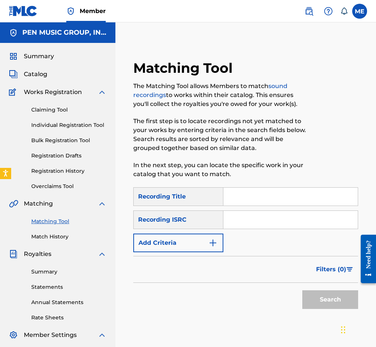
click at [233, 195] on input "Search Form" at bounding box center [291, 196] width 135 height 18
paste input "BROWN STEW FISH"
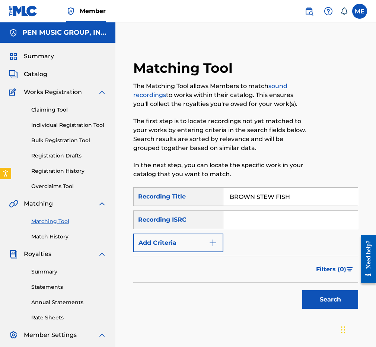
type input "BROWN STEW FISH"
click at [287, 214] on input "Search Form" at bounding box center [291, 220] width 135 height 18
paste input "US25T0891091"
type input "US25T0891091"
click at [312, 290] on div "Search" at bounding box center [329, 297] width 60 height 30
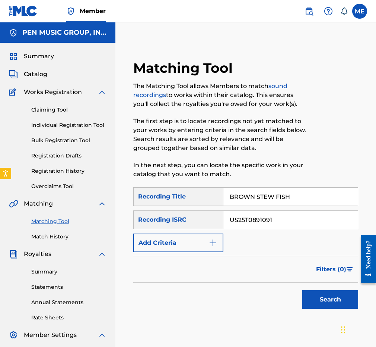
click at [312, 296] on button "Search" at bounding box center [331, 299] width 56 height 19
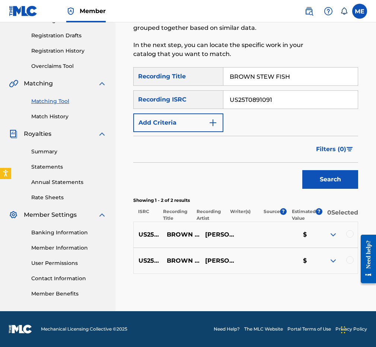
scroll to position [124, 0]
click at [328, 234] on div at bounding box center [350, 233] width 7 height 7
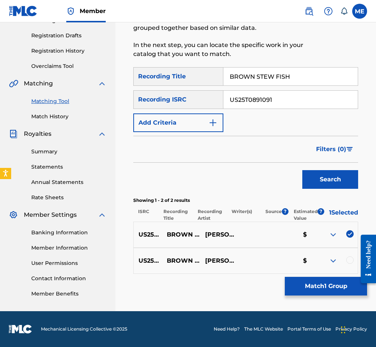
click at [328, 262] on div at bounding box center [350, 259] width 7 height 7
click at [328, 292] on button "Match 2 Groups" at bounding box center [326, 285] width 82 height 19
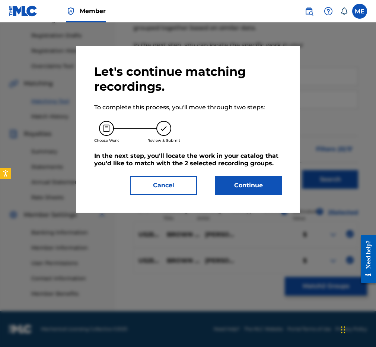
click at [250, 181] on button "Continue" at bounding box center [248, 185] width 67 height 19
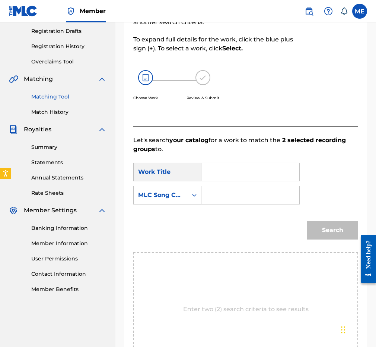
click at [248, 167] on input "Search Form" at bounding box center [250, 172] width 85 height 18
paste input "BROWN STEW FISH"
type input "BROWN STEW FISH"
click at [176, 198] on div "MLC Song Code" at bounding box center [160, 194] width 45 height 9
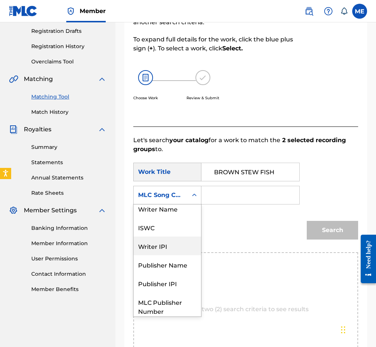
scroll to position [0, 0]
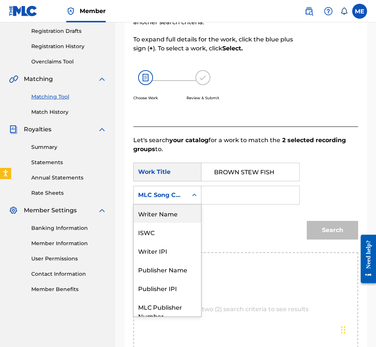
click at [168, 216] on div "Writer Name" at bounding box center [167, 213] width 67 height 19
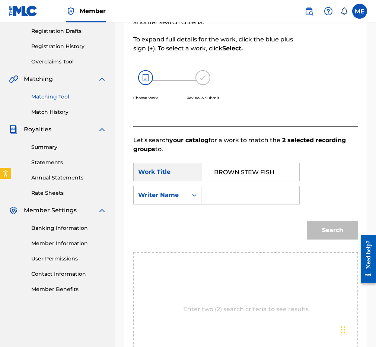
click at [223, 199] on input "Search Form" at bounding box center [250, 195] width 85 height 18
click at [328, 230] on button "Search" at bounding box center [332, 230] width 51 height 19
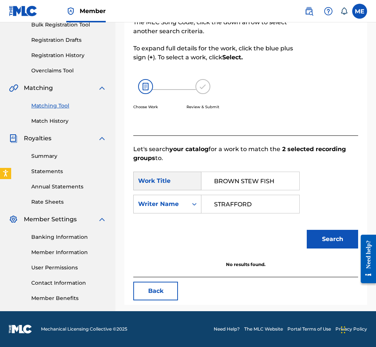
scroll to position [116, 0]
click at [226, 208] on input "STRAFFORD" at bounding box center [250, 204] width 85 height 18
click at [225, 206] on input "STRAFFORD" at bounding box center [250, 204] width 85 height 18
type input "[PERSON_NAME]"
click at [328, 239] on button "Search" at bounding box center [332, 239] width 51 height 19
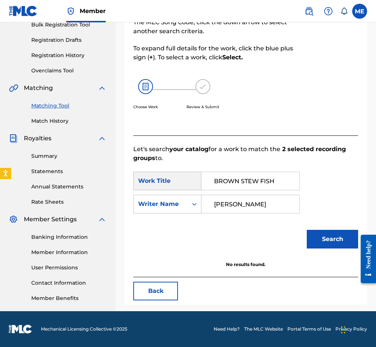
click at [249, 183] on input "BROWN STEW FISH" at bounding box center [250, 181] width 85 height 18
click at [55, 104] on link "Matching Tool" at bounding box center [68, 106] width 75 height 8
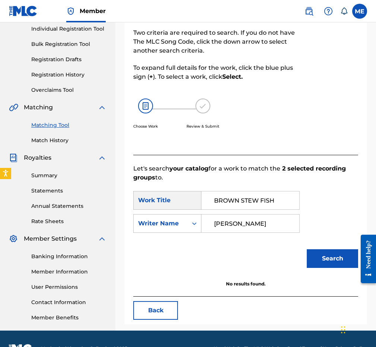
scroll to position [106, 0]
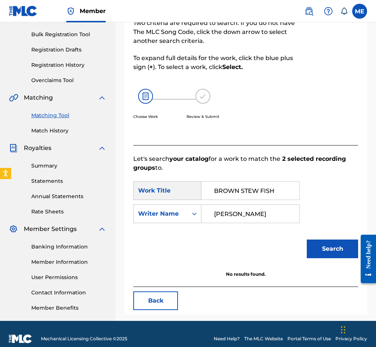
click at [149, 101] on img at bounding box center [145, 96] width 15 height 15
click at [152, 306] on button "Back" at bounding box center [155, 300] width 45 height 19
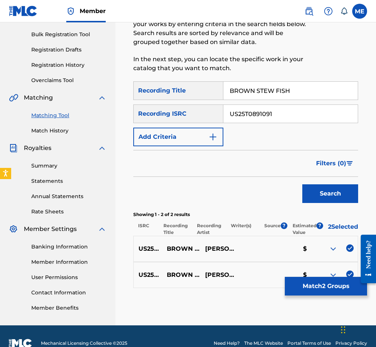
click at [302, 89] on input "BROWN STEW FISH" at bounding box center [291, 91] width 135 height 18
paste input "UILDING AN ARK"
type input "BUILDING AN ARK"
click at [280, 112] on input "US25T0891091" at bounding box center [291, 114] width 135 height 18
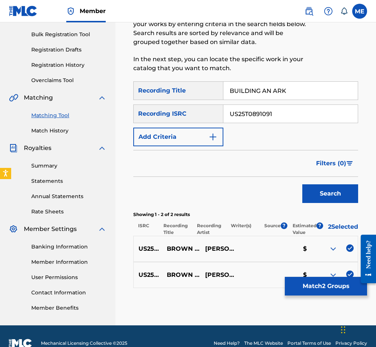
paste input "VPR1200016"
type input "USVPR1200016"
click at [328, 193] on button "Search" at bounding box center [331, 193] width 56 height 19
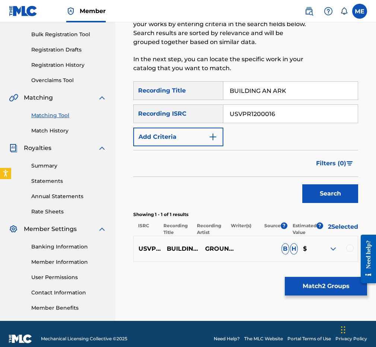
click at [328, 252] on div at bounding box center [350, 247] width 7 height 7
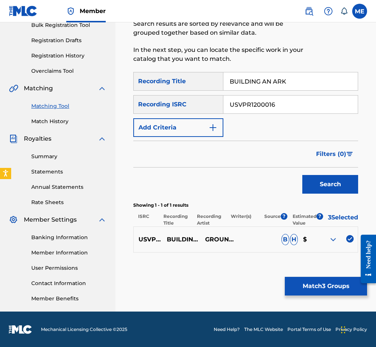
scroll to position [116, 0]
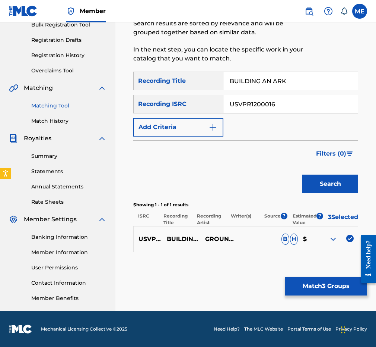
click at [53, 67] on link "Overclaims Tool" at bounding box center [68, 71] width 75 height 8
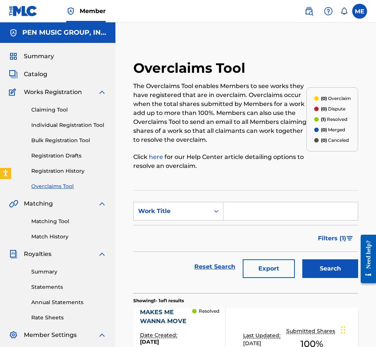
click at [51, 224] on link "Matching Tool" at bounding box center [68, 221] width 75 height 8
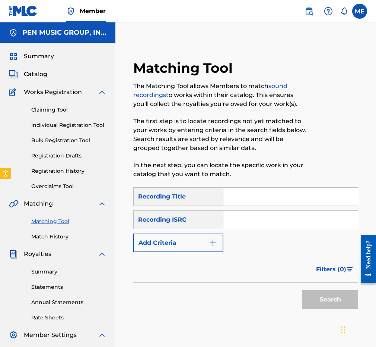
click at [262, 221] on input "Search Form" at bounding box center [291, 220] width 135 height 18
paste input "USVPR1200016"
type input "USVPR1200016"
click at [243, 192] on input "Search Form" at bounding box center [291, 196] width 135 height 18
click at [262, 199] on input "Search Form" at bounding box center [291, 196] width 135 height 18
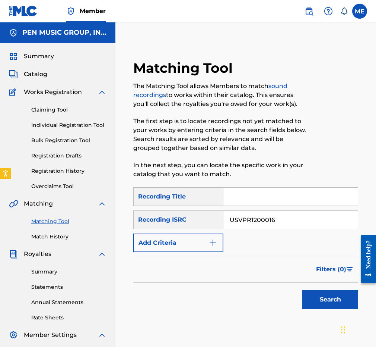
click at [262, 199] on input "Search Form" at bounding box center [291, 196] width 135 height 18
paste input "BUILDING AN ARK"
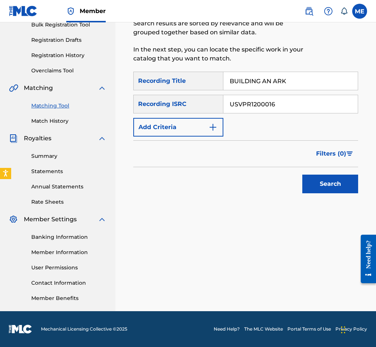
scroll to position [116, 0]
type input "BUILDING AN ARK"
click at [325, 187] on button "Search" at bounding box center [331, 183] width 56 height 19
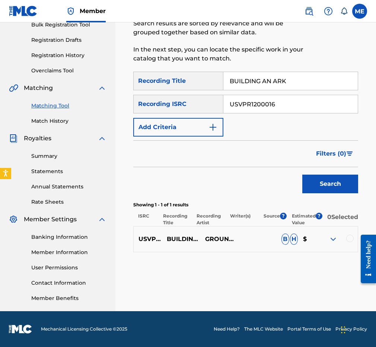
click at [328, 240] on div at bounding box center [350, 237] width 7 height 7
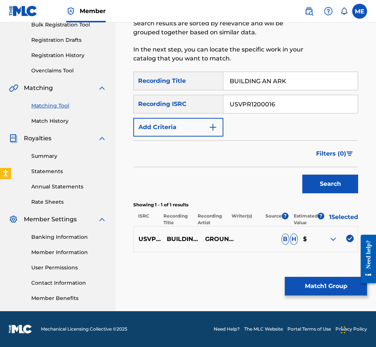
click at [325, 286] on button "Match 1 Group" at bounding box center [326, 285] width 82 height 19
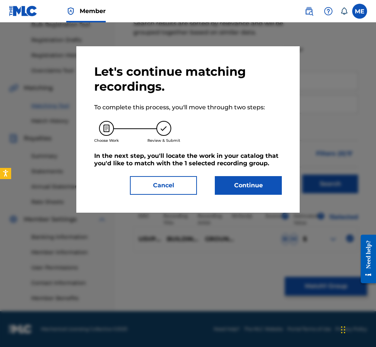
click at [254, 183] on button "Continue" at bounding box center [248, 185] width 67 height 19
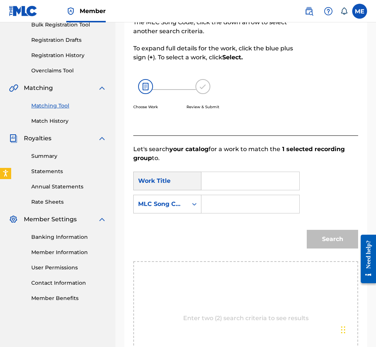
click at [242, 176] on input "Search Form" at bounding box center [250, 181] width 85 height 18
paste input "BUILDING AN ARK"
type input "BUILDING AN ARK"
click at [161, 214] on div "SearchWithCriteria5a61baa3-6d43-4f37-9c89-20e143c33195 Work Title BUILDING AN A…" at bounding box center [245, 194] width 225 height 46
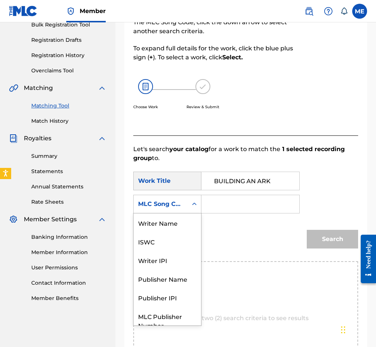
click at [162, 209] on div "MLC Song Code" at bounding box center [161, 204] width 54 height 14
click at [169, 223] on div "Writer Name" at bounding box center [167, 222] width 67 height 19
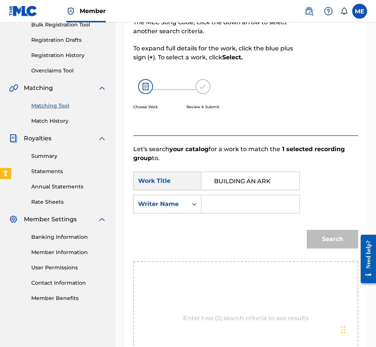
click at [236, 206] on input "Search Form" at bounding box center [250, 204] width 85 height 18
type input "[PERSON_NAME]"
click at [328, 239] on button "Search" at bounding box center [332, 239] width 51 height 19
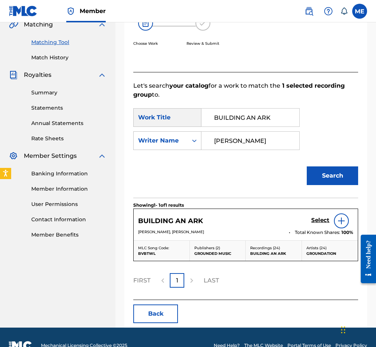
scroll to position [185, 0]
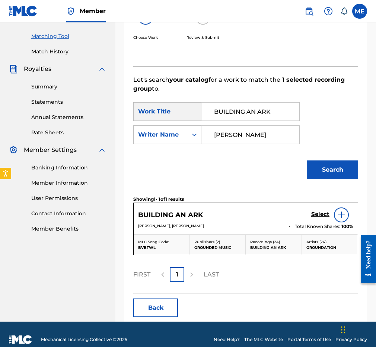
click at [321, 215] on h5 "Select" at bounding box center [321, 214] width 18 height 7
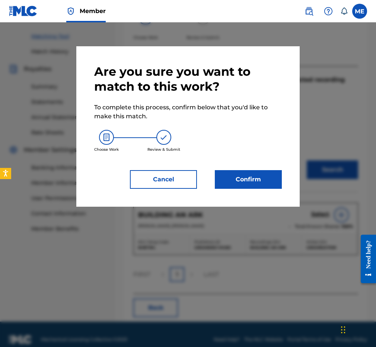
click at [232, 177] on button "Confirm" at bounding box center [248, 179] width 67 height 19
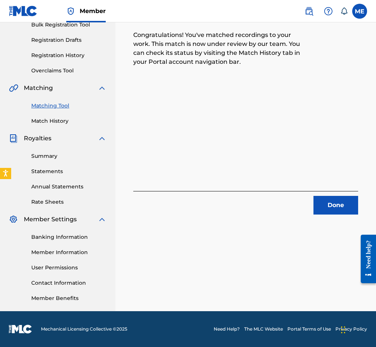
scroll to position [116, 0]
click at [328, 209] on button "Done" at bounding box center [336, 205] width 45 height 19
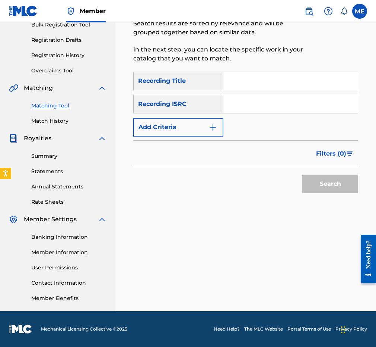
click at [247, 82] on input "Search Form" at bounding box center [291, 81] width 135 height 18
paste input "COMMUNION"
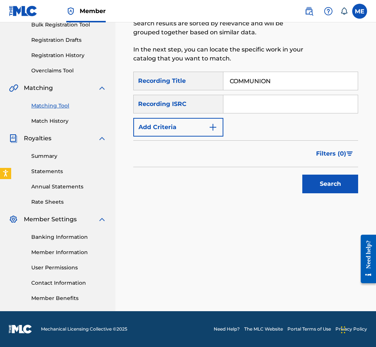
type input "COMMUNION"
click at [244, 102] on input "Search Form" at bounding box center [291, 104] width 135 height 18
paste input "JMA271702087"
type input "JMA271702087"
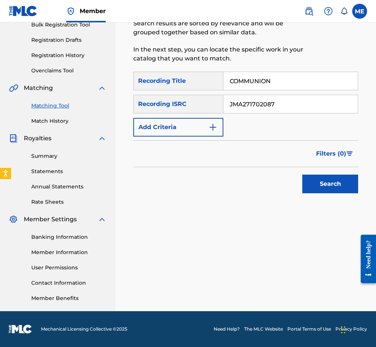
click at [328, 197] on div "SearchWithCriteria5ecf980c-f32c-4ad8-8eea-b47ea2dba0ba Recording Title COMMUNIO…" at bounding box center [245, 137] width 225 height 130
click at [327, 185] on button "Search" at bounding box center [331, 183] width 56 height 19
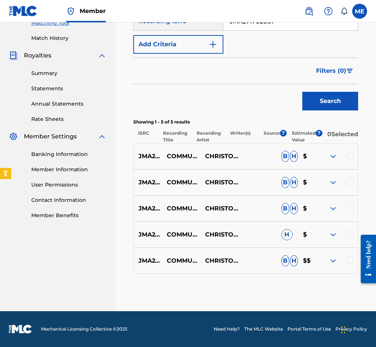
scroll to position [203, 0]
click at [328, 153] on div at bounding box center [350, 155] width 7 height 7
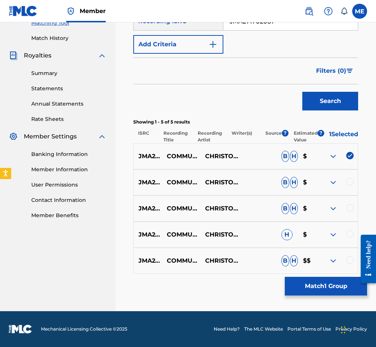
click at [328, 186] on div at bounding box center [339, 182] width 38 height 9
click at [328, 185] on div at bounding box center [339, 182] width 38 height 9
click at [328, 204] on div at bounding box center [350, 207] width 7 height 7
click at [328, 176] on div "JMA271702087 COMMUNION CHRISTOS DC B H $" at bounding box center [245, 182] width 225 height 26
click at [328, 180] on div at bounding box center [350, 181] width 7 height 7
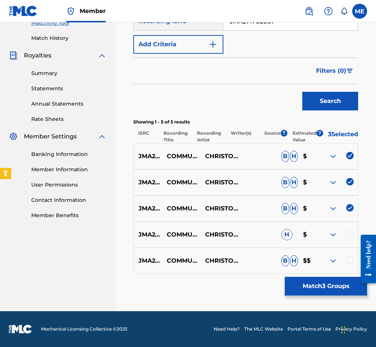
click at [328, 231] on div at bounding box center [350, 233] width 7 height 7
click at [328, 264] on div at bounding box center [339, 260] width 38 height 9
click at [328, 260] on div at bounding box center [350, 259] width 7 height 7
click at [328, 289] on button "Match 5 Groups" at bounding box center [326, 285] width 82 height 19
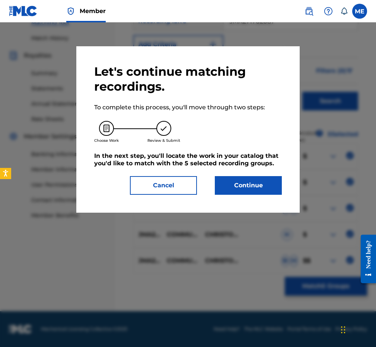
click at [268, 179] on button "Continue" at bounding box center [248, 185] width 67 height 19
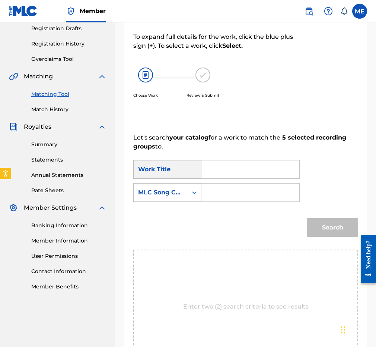
click at [224, 162] on input "Search Form" at bounding box center [250, 169] width 85 height 18
paste input "COMMUNION"
type input "COMMUNION"
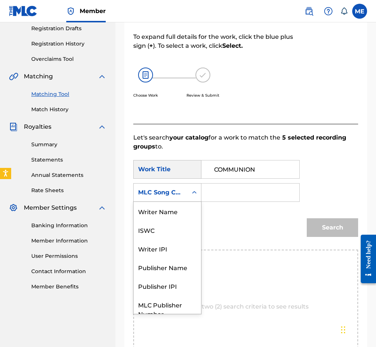
click at [176, 189] on div "MLC Song Code" at bounding box center [160, 192] width 45 height 9
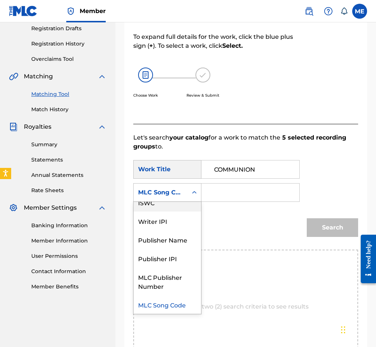
scroll to position [0, 0]
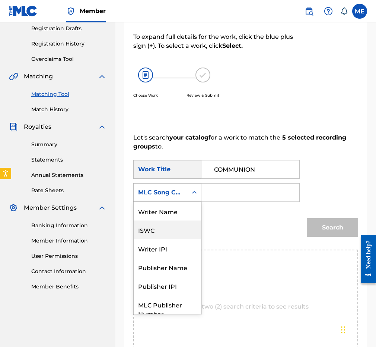
click at [171, 209] on div "Writer Name" at bounding box center [167, 211] width 67 height 19
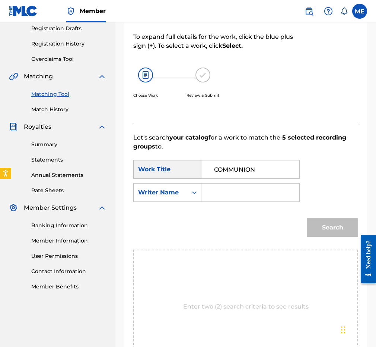
click at [253, 184] on input "Search Form" at bounding box center [250, 192] width 85 height 18
type input "[PERSON_NAME]"
click at [328, 227] on button "Search" at bounding box center [332, 227] width 51 height 19
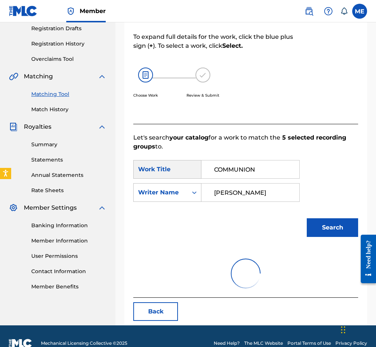
scroll to position [116, 0]
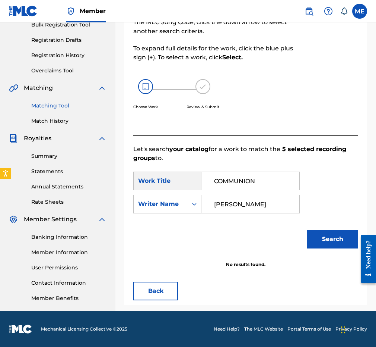
click at [58, 70] on link "Overclaims Tool" at bounding box center [68, 71] width 75 height 8
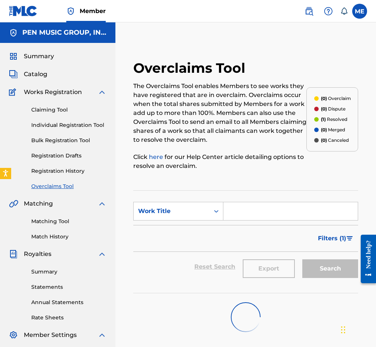
click at [48, 219] on link "Matching Tool" at bounding box center [68, 221] width 75 height 8
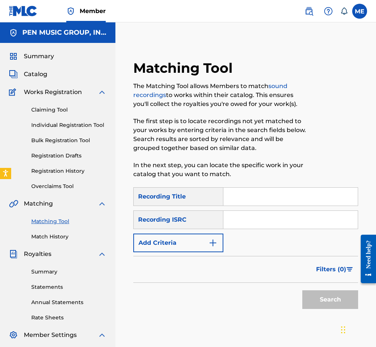
click at [281, 196] on input "Search Form" at bounding box center [291, 196] width 135 height 18
paste input "CONFUSING SITUATION"
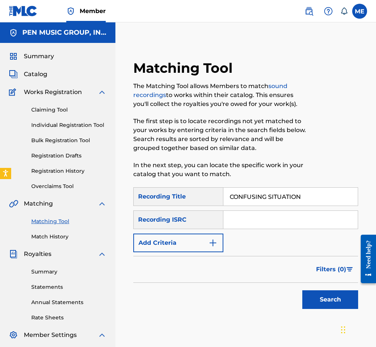
type input "CONFUSING SITUATION"
click at [251, 217] on input "Search Form" at bounding box center [291, 220] width 135 height 18
paste input "US25T0611185"
type input "US25T0611185"
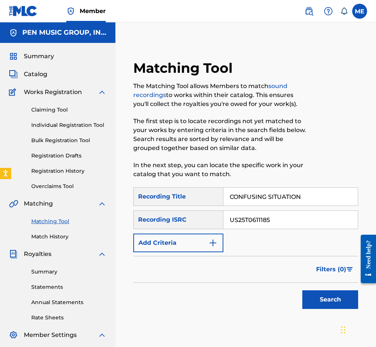
click at [317, 296] on button "Search" at bounding box center [331, 299] width 56 height 19
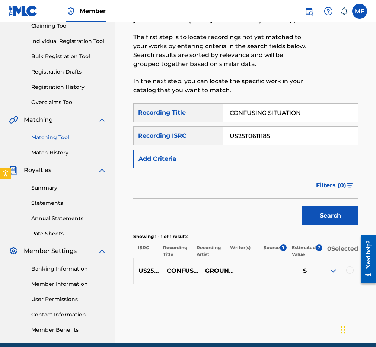
scroll to position [87, 0]
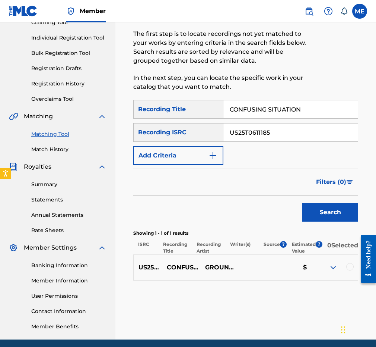
click at [328, 270] on div at bounding box center [350, 266] width 7 height 7
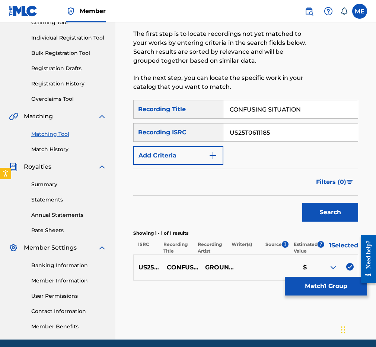
click at [328, 286] on button "Match 1 Group" at bounding box center [326, 285] width 82 height 19
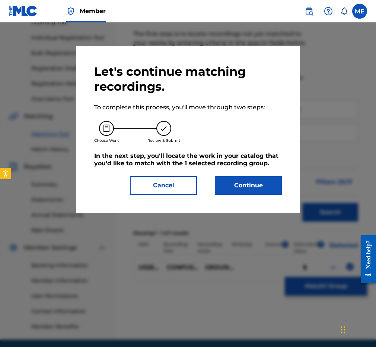
click at [246, 178] on button "Continue" at bounding box center [248, 185] width 67 height 19
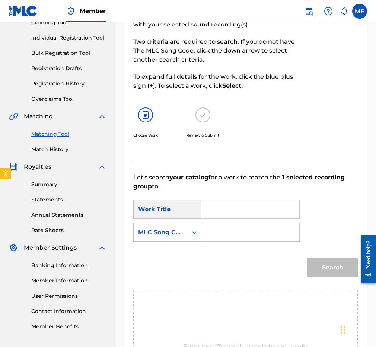
click at [216, 212] on input "Search Form" at bounding box center [250, 209] width 85 height 18
paste input "CONFUSING SITUATION"
type input "CONFUSING SITUATION"
click at [156, 227] on div "MLC Song Code" at bounding box center [161, 232] width 54 height 14
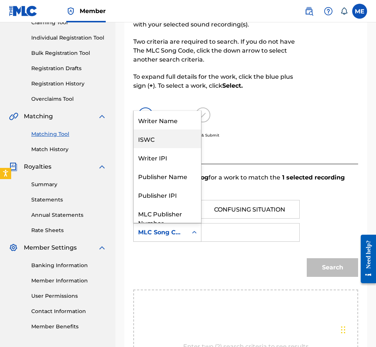
scroll to position [0, 0]
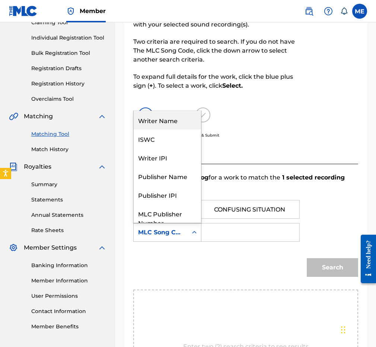
click at [162, 119] on div "Writer Name" at bounding box center [167, 120] width 67 height 19
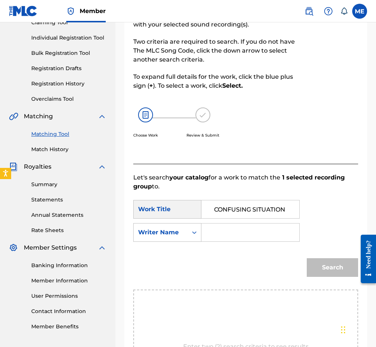
click at [227, 231] on input "Search Form" at bounding box center [250, 232] width 85 height 18
type input "[PERSON_NAME]"
click at [328, 267] on button "Search" at bounding box center [332, 267] width 51 height 19
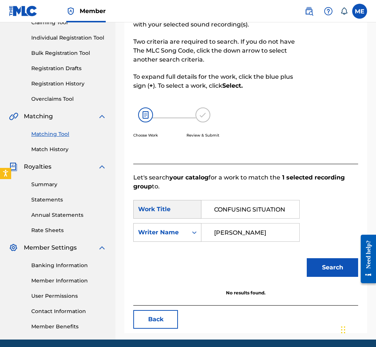
click at [55, 88] on div "Claiming Tool Individual Registration Tool Bulk Registration Tool Registration …" at bounding box center [58, 56] width 98 height 94
click at [55, 92] on div "Claiming Tool Individual Registration Tool Bulk Registration Tool Registration …" at bounding box center [58, 56] width 98 height 94
click at [54, 97] on link "Overclaims Tool" at bounding box center [68, 99] width 75 height 8
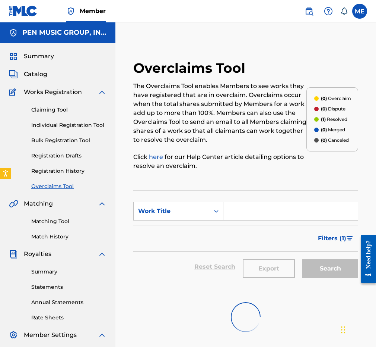
click at [48, 224] on link "Matching Tool" at bounding box center [68, 221] width 75 height 8
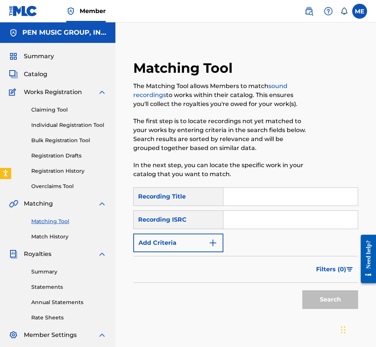
click at [234, 203] on input "Search Form" at bounding box center [291, 196] width 135 height 18
paste input "CONGRESS MAN"
type input "CONGRESS MAN"
click at [278, 227] on input "Search Form" at bounding box center [291, 220] width 135 height 18
paste input "US25T0611185"
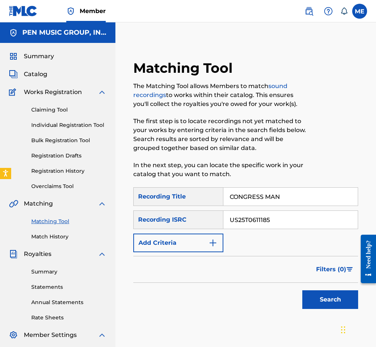
click at [315, 295] on button "Search" at bounding box center [331, 299] width 56 height 19
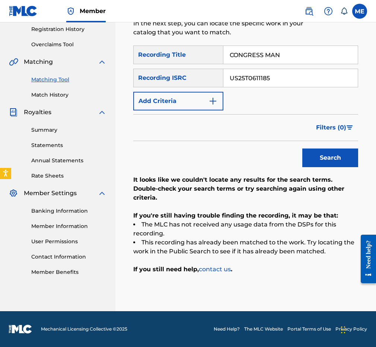
scroll to position [142, 0]
click at [244, 80] on input "US25T0611185" at bounding box center [291, 78] width 135 height 18
paste input "6"
type input "US25T0611186"
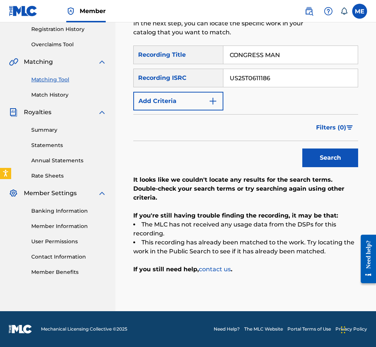
click at [328, 158] on button "Search" at bounding box center [331, 157] width 56 height 19
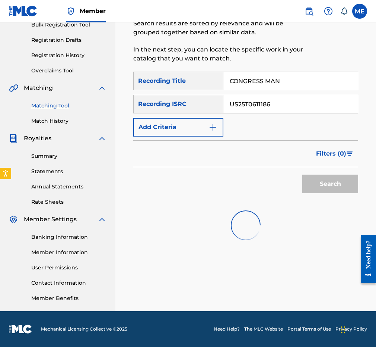
scroll to position [116, 0]
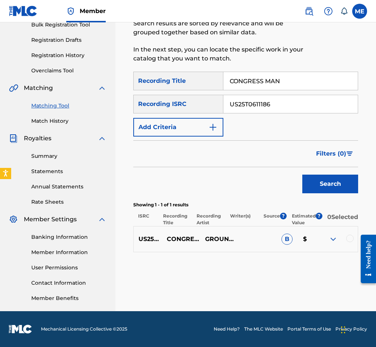
click at [328, 240] on div at bounding box center [350, 237] width 7 height 7
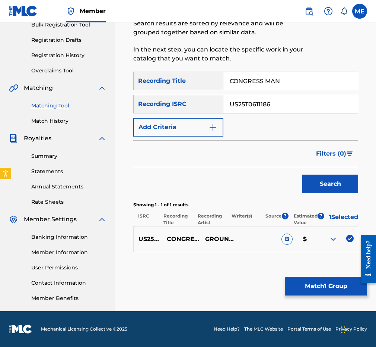
click at [325, 286] on button "Match 1 Group" at bounding box center [326, 285] width 82 height 19
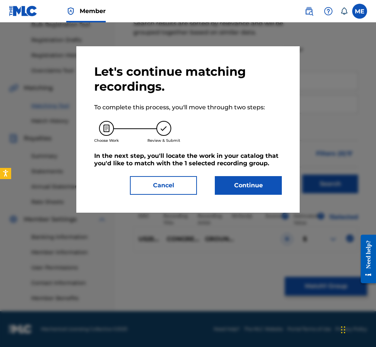
click at [256, 189] on button "Continue" at bounding box center [248, 185] width 67 height 19
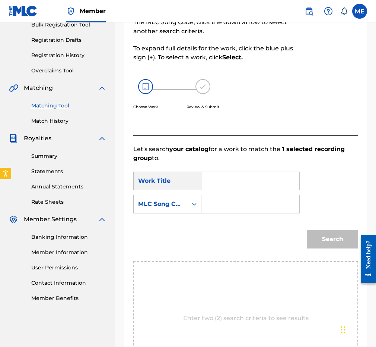
click at [271, 180] on input "Search Form" at bounding box center [250, 181] width 85 height 18
paste input "CONGRESS MAN"
type input "CONGRESS MAN"
click at [146, 202] on div "MLC Song Code" at bounding box center [160, 203] width 45 height 9
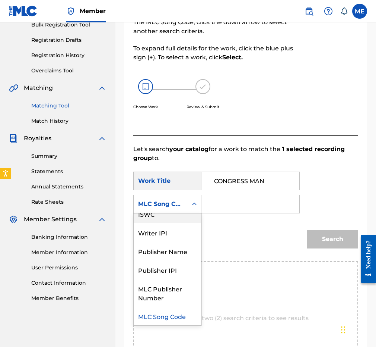
scroll to position [0, 0]
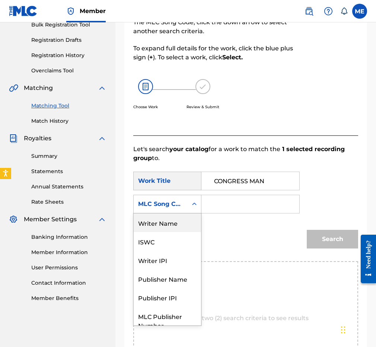
click at [162, 226] on div "Writer Name" at bounding box center [167, 222] width 67 height 19
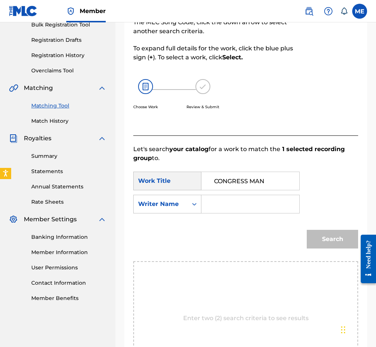
click at [240, 196] on input "Search Form" at bounding box center [250, 204] width 85 height 18
type input "[PERSON_NAME]"
click at [328, 239] on button "Search" at bounding box center [332, 239] width 51 height 19
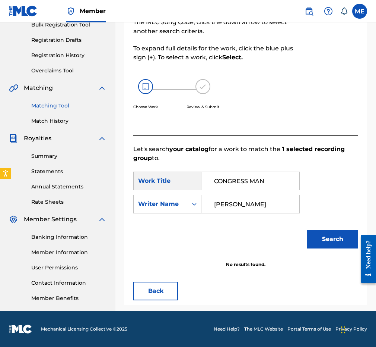
click at [51, 69] on link "Overclaims Tool" at bounding box center [68, 71] width 75 height 8
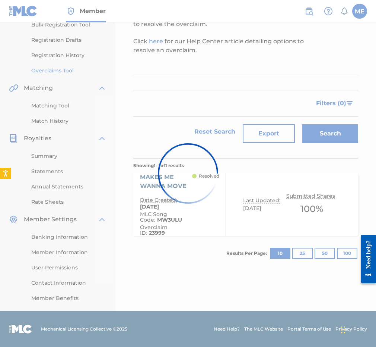
click at [51, 69] on div at bounding box center [188, 173] width 376 height 347
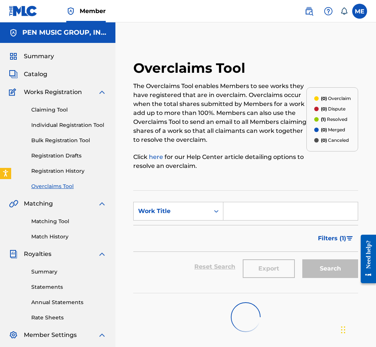
click at [45, 219] on link "Matching Tool" at bounding box center [68, 221] width 75 height 8
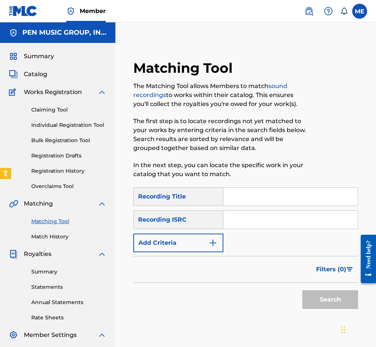
click at [275, 190] on input "Search Form" at bounding box center [291, 196] width 135 height 18
paste input "COOLIN' I"
type input "COOLIN' I"
click at [287, 218] on input "Search Form" at bounding box center [291, 220] width 135 height 18
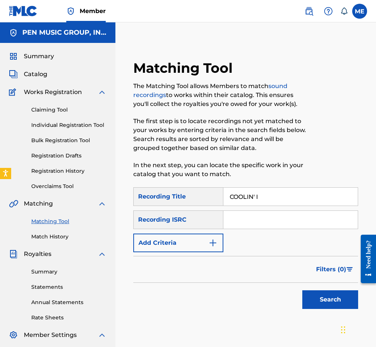
paste input "US25T0891090"
type input "US25T0891090"
click at [321, 292] on button "Search" at bounding box center [331, 299] width 56 height 19
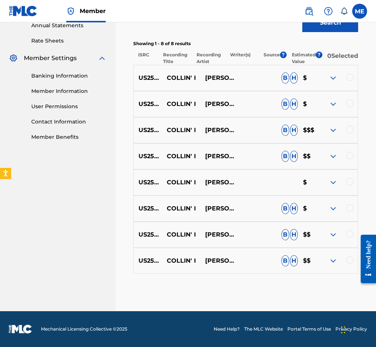
scroll to position [281, 0]
click at [328, 262] on div at bounding box center [350, 259] width 7 height 7
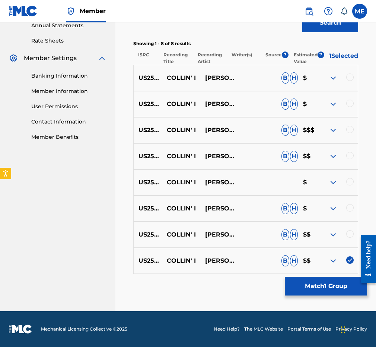
click at [328, 237] on div at bounding box center [350, 233] width 7 height 7
click at [328, 206] on div at bounding box center [350, 207] width 7 height 7
click at [328, 181] on div at bounding box center [350, 181] width 7 height 7
click at [328, 152] on div at bounding box center [350, 155] width 7 height 7
click at [328, 130] on div at bounding box center [350, 129] width 7 height 7
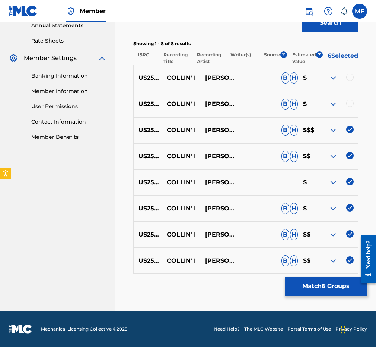
click at [328, 104] on div at bounding box center [350, 102] width 7 height 7
click at [328, 80] on div at bounding box center [350, 76] width 7 height 7
click at [310, 284] on button "Match 8 Groups" at bounding box center [326, 285] width 82 height 19
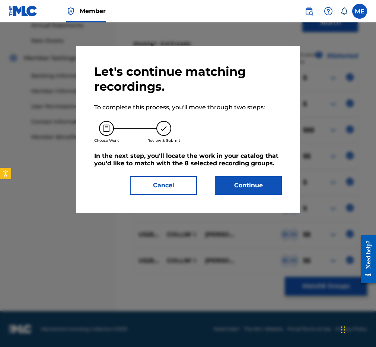
click at [252, 189] on button "Continue" at bounding box center [248, 185] width 67 height 19
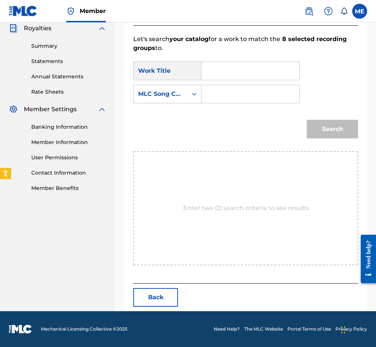
scroll to position [127, 0]
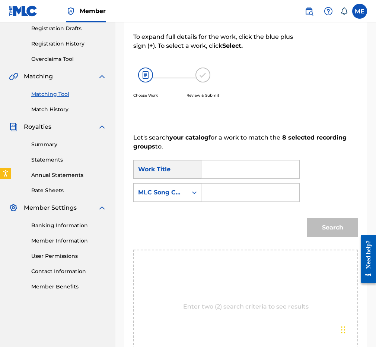
click at [229, 167] on input "Search Form" at bounding box center [250, 169] width 85 height 18
paste input "COOLIN' I"
type input "COOLIN' I"
click at [168, 190] on div "MLC Song Code" at bounding box center [160, 192] width 45 height 9
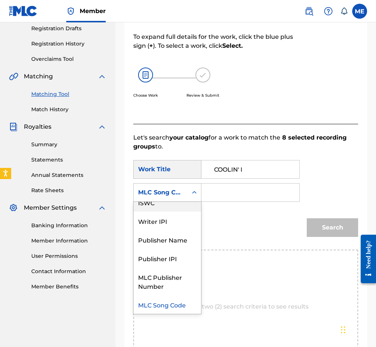
scroll to position [-1, 0]
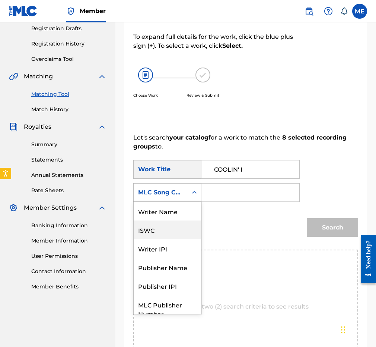
click at [169, 210] on div "Writer Name" at bounding box center [167, 211] width 67 height 19
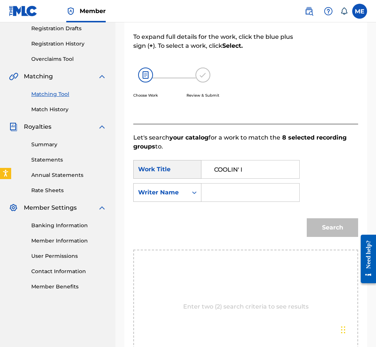
click at [209, 196] on input "Search Form" at bounding box center [250, 192] width 85 height 18
type input "[PERSON_NAME]"
click at [328, 227] on button "Search" at bounding box center [332, 227] width 51 height 19
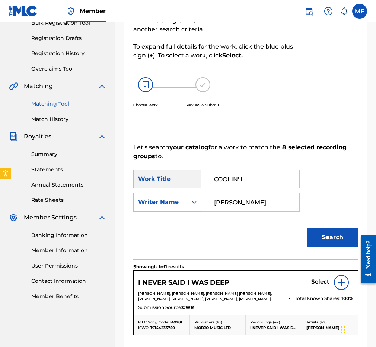
scroll to position [114, 0]
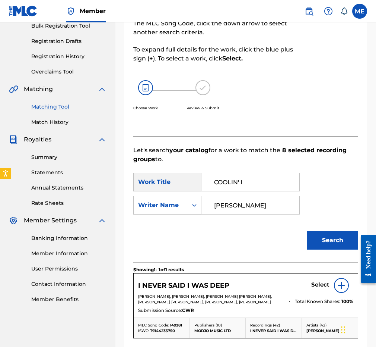
click at [252, 181] on input "COOLIN' I" at bounding box center [250, 182] width 85 height 18
click at [47, 122] on link "Match History" at bounding box center [68, 122] width 75 height 8
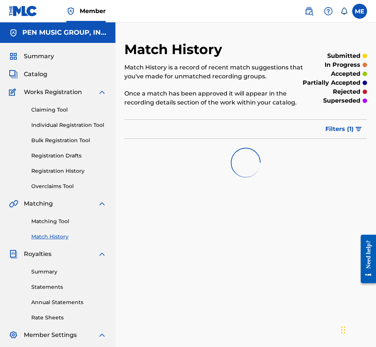
click at [45, 223] on link "Matching Tool" at bounding box center [68, 221] width 75 height 8
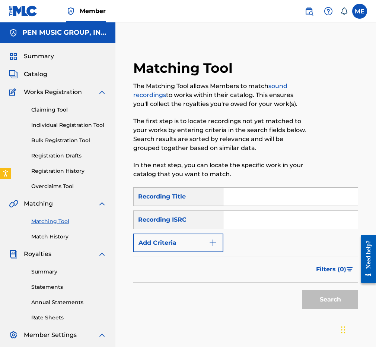
click at [296, 193] on input "Search Form" at bounding box center [291, 196] width 135 height 18
paste input "[PERSON_NAME] DEAD"
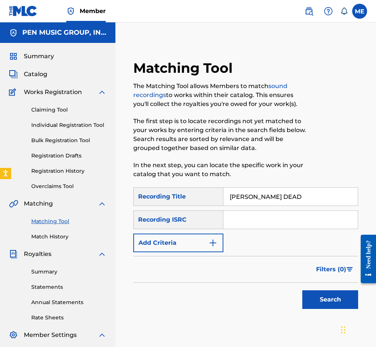
type input "[PERSON_NAME] DEAD"
click at [300, 222] on input "Search Form" at bounding box center [291, 220] width 135 height 18
paste input "US25T0611187"
type input "US25T0611187"
click at [290, 250] on div "SearchWithCriteria5ecf980c-f32c-4ad8-8eea-b47ea2dba0ba Recording Title [PERSON_…" at bounding box center [245, 219] width 225 height 65
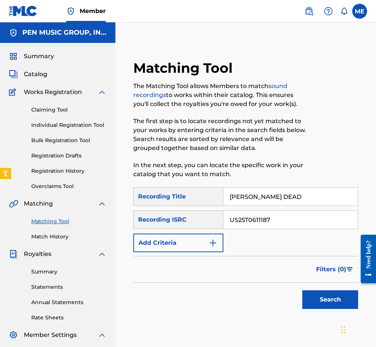
click at [326, 302] on button "Search" at bounding box center [331, 299] width 56 height 19
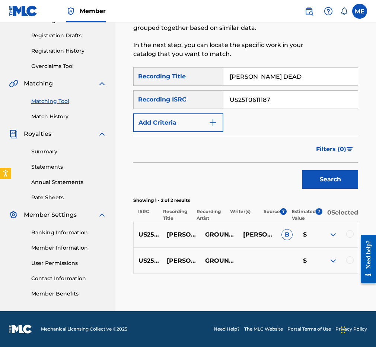
scroll to position [124, 0]
click at [328, 236] on div at bounding box center [350, 233] width 7 height 7
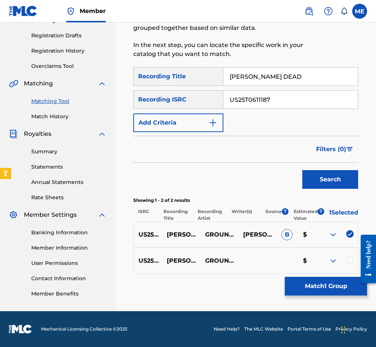
click at [328, 256] on div "US25T0611187 [PERSON_NAME]' DEAD GROUNDATION $" at bounding box center [245, 260] width 225 height 26
click at [328, 266] on div "US25T0611187 [PERSON_NAME]' DEAD GROUNDATION $" at bounding box center [245, 260] width 225 height 26
click at [328, 262] on div at bounding box center [350, 259] width 7 height 7
click at [328, 286] on button "Match 2 Groups" at bounding box center [326, 285] width 82 height 19
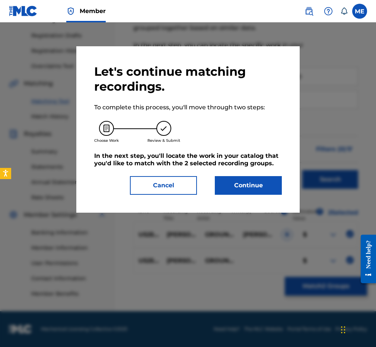
click at [241, 188] on button "Continue" at bounding box center [248, 185] width 67 height 19
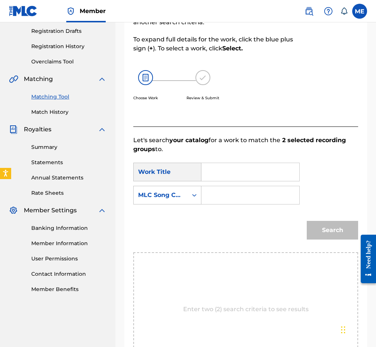
click at [276, 169] on input "Search Form" at bounding box center [250, 172] width 85 height 18
paste input "[PERSON_NAME] DEAD"
type input "[PERSON_NAME] DEAD"
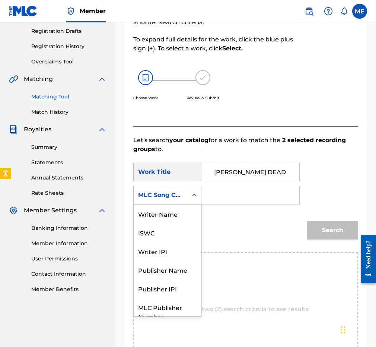
click at [175, 196] on div "MLC Song Code" at bounding box center [160, 194] width 45 height 9
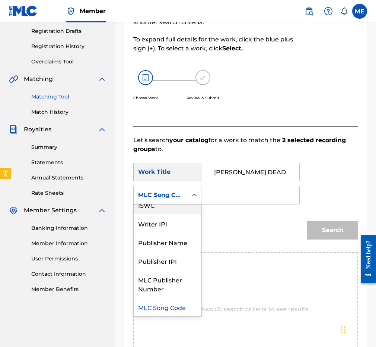
scroll to position [2, 0]
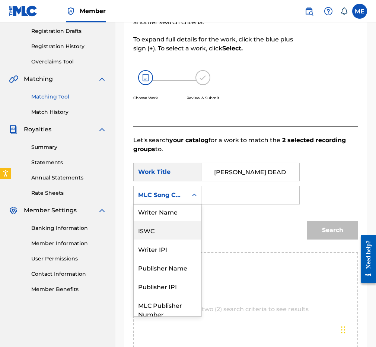
click at [175, 212] on div "Writer Name" at bounding box center [167, 211] width 67 height 19
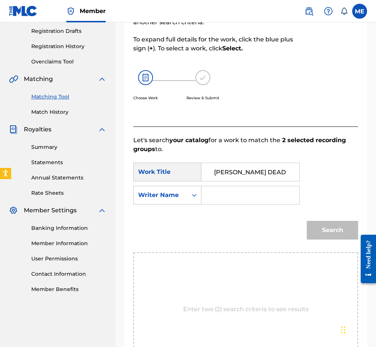
click at [243, 193] on input "Search Form" at bounding box center [250, 195] width 85 height 18
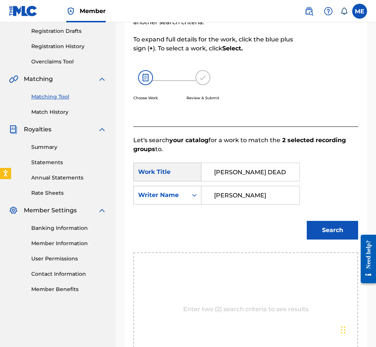
type input "[PERSON_NAME]"
click at [328, 230] on button "Search" at bounding box center [332, 230] width 51 height 19
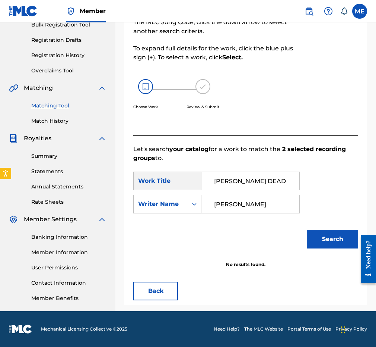
scroll to position [116, 0]
click at [149, 196] on div "Writer Name" at bounding box center [167, 204] width 68 height 19
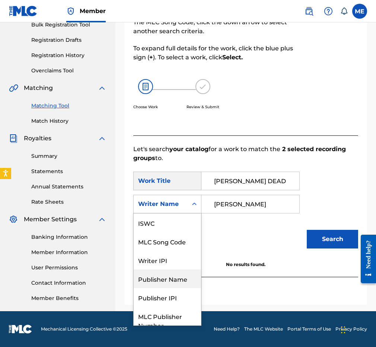
scroll to position [0, 0]
click at [163, 284] on div "Publisher Name" at bounding box center [167, 278] width 67 height 19
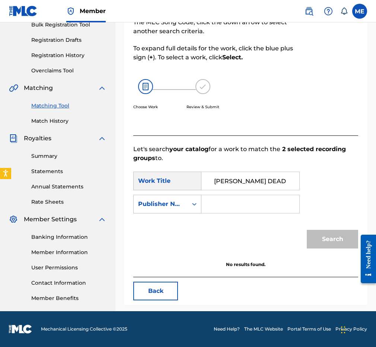
click at [246, 206] on input "Search Form" at bounding box center [250, 204] width 85 height 18
type input "GROUNDED"
click at [328, 239] on button "Search" at bounding box center [332, 239] width 51 height 19
click at [57, 70] on link "Overclaims Tool" at bounding box center [68, 71] width 75 height 8
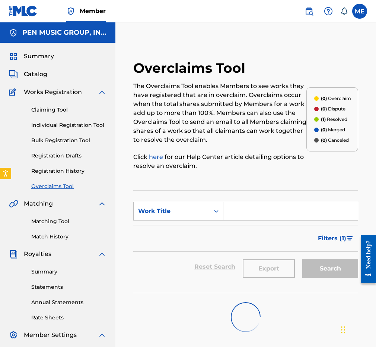
click at [50, 218] on link "Matching Tool" at bounding box center [68, 221] width 75 height 8
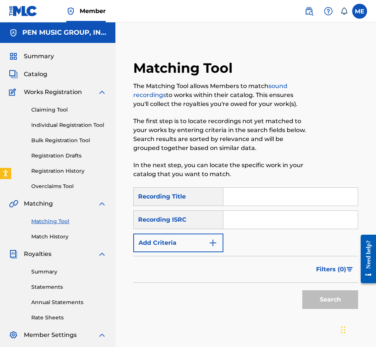
click at [236, 190] on input "Search Form" at bounding box center [291, 196] width 135 height 18
paste input "CULTURAL WARS I"
type input "CULTURAL WARS I"
click at [272, 213] on input "Search Form" at bounding box center [291, 220] width 135 height 18
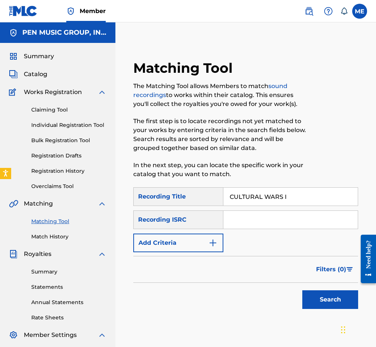
paste input "US25T0611202"
type input "US25T0611202"
click at [328, 299] on button "Search" at bounding box center [331, 299] width 56 height 19
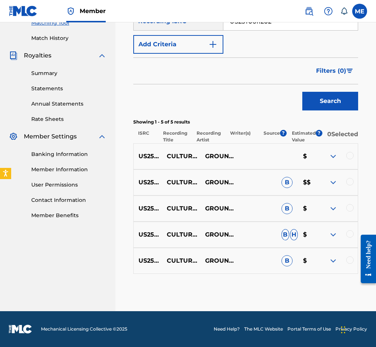
scroll to position [203, 0]
click at [328, 159] on div at bounding box center [339, 156] width 38 height 9
click at [328, 154] on div at bounding box center [350, 155] width 7 height 7
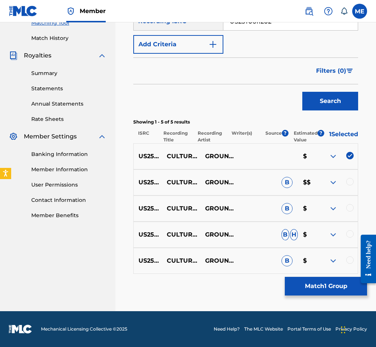
click at [328, 186] on div at bounding box center [339, 182] width 38 height 9
click at [328, 183] on div at bounding box center [350, 181] width 7 height 7
click at [328, 212] on div at bounding box center [339, 208] width 38 height 9
click at [328, 207] on div at bounding box center [350, 207] width 7 height 7
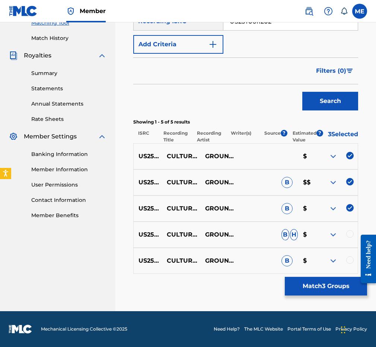
click at [328, 237] on div at bounding box center [350, 233] width 7 height 7
click at [328, 267] on div "US25T0611202 CULTURAL WARS I GROUNDATION B $" at bounding box center [245, 260] width 225 height 26
click at [328, 262] on div at bounding box center [350, 259] width 7 height 7
click at [317, 288] on button "Match 5 Groups" at bounding box center [326, 285] width 82 height 19
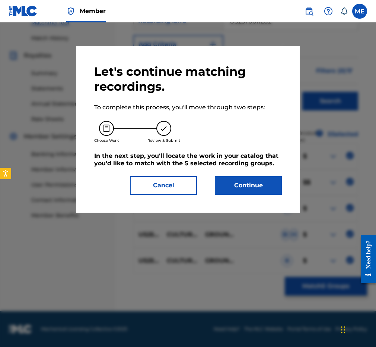
click at [229, 176] on button "Continue" at bounding box center [248, 185] width 67 height 19
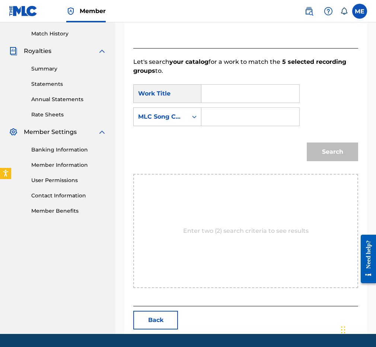
scroll to position [127, 0]
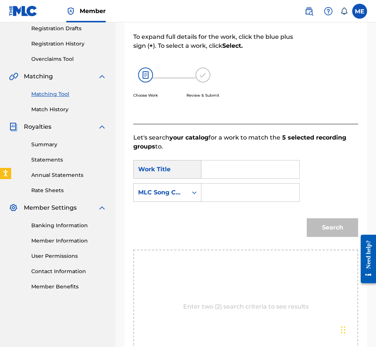
click at [243, 168] on input "Search Form" at bounding box center [250, 169] width 85 height 18
paste input "CULTURAL WARS I"
type input "CULTURAL WARS I"
click at [183, 199] on div "MLC Song Code" at bounding box center [167, 192] width 68 height 19
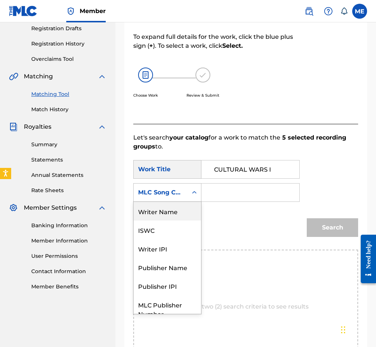
scroll to position [0, 0]
click at [172, 213] on div "Writer Name" at bounding box center [167, 211] width 67 height 19
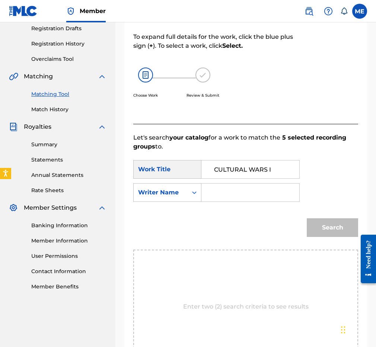
click at [212, 196] on input "Search Form" at bounding box center [250, 192] width 85 height 18
type input "[PERSON_NAME]"
click at [328, 227] on button "Search" at bounding box center [332, 227] width 51 height 19
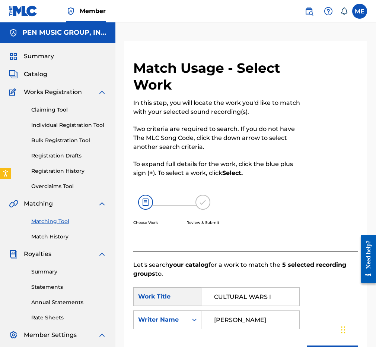
scroll to position [0, 0]
click at [44, 72] on span "Catalog" at bounding box center [35, 74] width 23 height 9
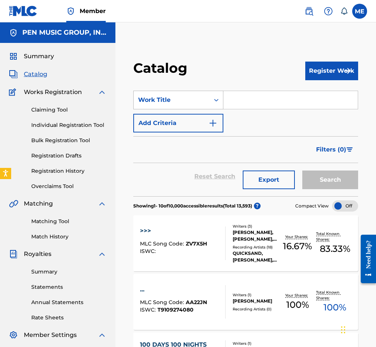
click at [161, 100] on div "Work Title" at bounding box center [171, 99] width 67 height 9
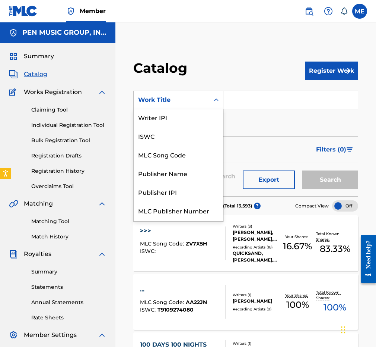
scroll to position [12, 0]
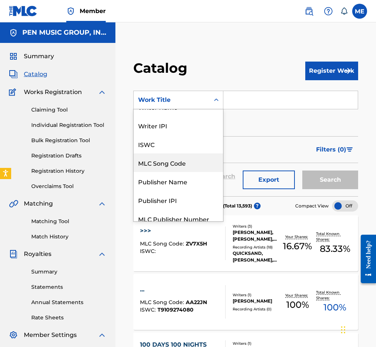
click at [170, 177] on div "Publisher Name" at bounding box center [178, 181] width 89 height 19
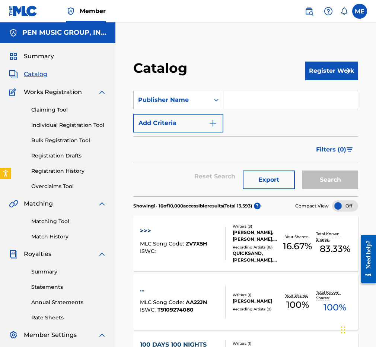
click at [236, 103] on input "Search Form" at bounding box center [291, 100] width 135 height 18
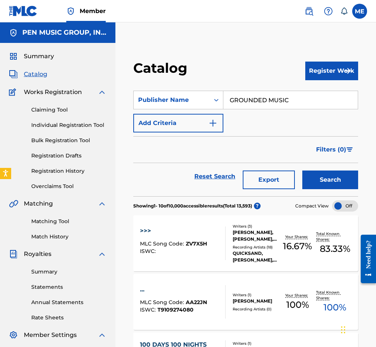
click at [328, 180] on button "Search" at bounding box center [331, 179] width 56 height 19
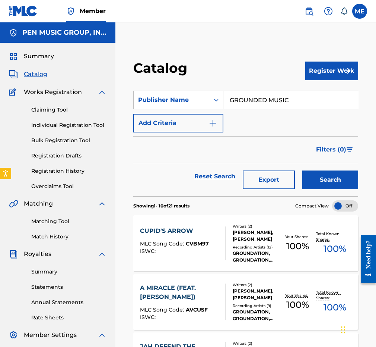
scroll to position [0, 0]
click at [263, 107] on input "GROUNDED MUSIC" at bounding box center [291, 100] width 135 height 18
paste input "HH Music Worldwide"
click at [328, 180] on button "Search" at bounding box center [331, 179] width 56 height 19
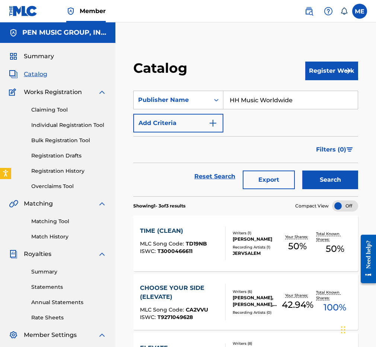
paste input "LLC"
click at [328, 180] on button "Search" at bounding box center [331, 179] width 56 height 19
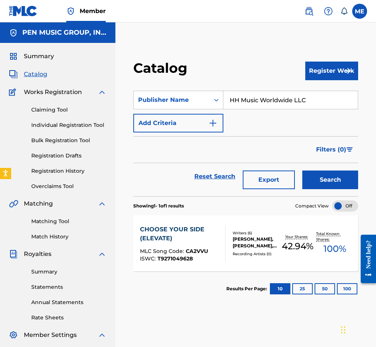
click at [262, 92] on input "HH Music Worldwide LLC" at bounding box center [291, 100] width 135 height 18
paste input "Idiot Speaks"
type input "Idiot Speaks"
click at [328, 180] on button "Search" at bounding box center [331, 179] width 56 height 19
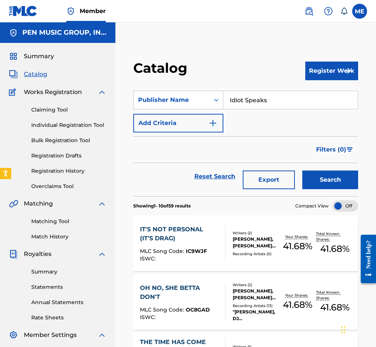
click at [60, 221] on link "Matching Tool" at bounding box center [68, 221] width 75 height 8
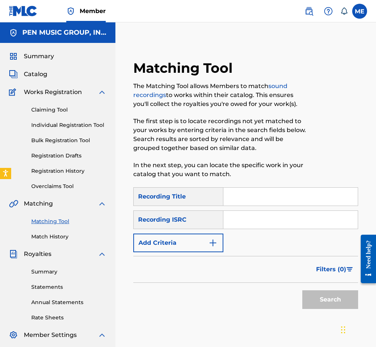
click at [254, 198] on input "Search Form" at bounding box center [291, 196] width 135 height 18
paste input "AMBUSH"
click at [282, 198] on input "AMBUSH" at bounding box center [291, 196] width 135 height 18
paste input "ERICAN BOY"
type input "AMERICAN BOY"
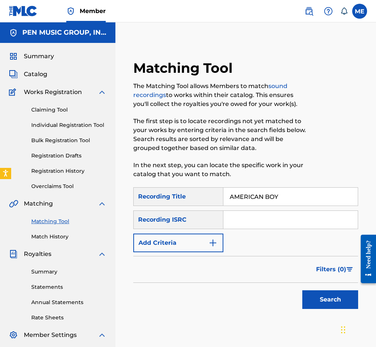
click at [292, 215] on input "Search Form" at bounding box center [291, 220] width 135 height 18
paste input "USHM90401804"
type input "USHM90401804"
click at [326, 292] on button "Search" at bounding box center [331, 299] width 56 height 19
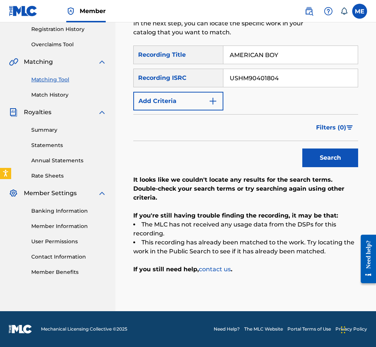
scroll to position [142, 0]
click at [243, 64] on div "SearchWithCriteria5ecf980c-f32c-4ad8-8eea-b47ea2dba0ba Recording Title AMERICAN…" at bounding box center [245, 77] width 225 height 65
click at [242, 59] on input "AMERICAN BOY" at bounding box center [291, 55] width 135 height 18
paste input "POCALYPTIC LOVE SONG"
type input "APOCALYPTIC LOVE SONG"
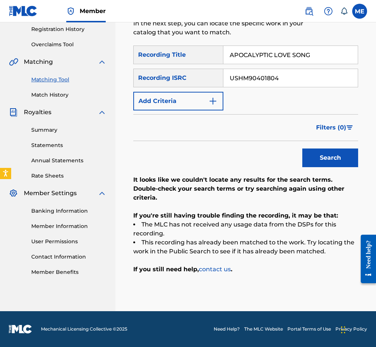
click at [285, 77] on input "USHM90401804" at bounding box center [291, 78] width 135 height 18
paste input "LFH0900010"
type input "USLFH0900010"
click at [328, 158] on button "Search" at bounding box center [331, 157] width 56 height 19
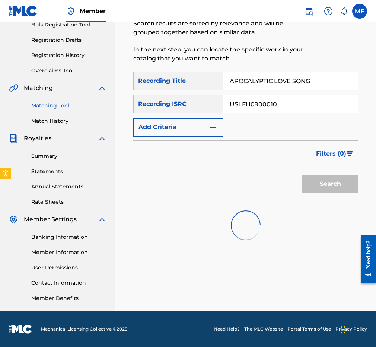
scroll to position [116, 0]
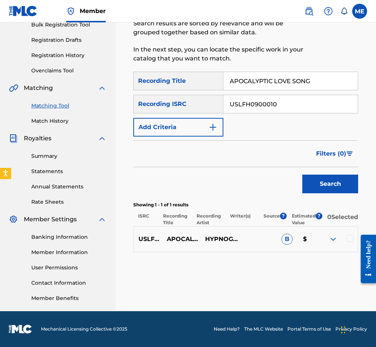
click at [328, 242] on div at bounding box center [350, 237] width 7 height 7
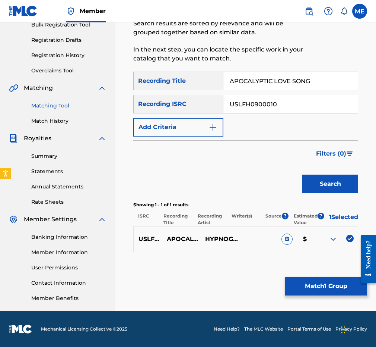
click at [308, 284] on button "Match 1 Group" at bounding box center [326, 285] width 82 height 19
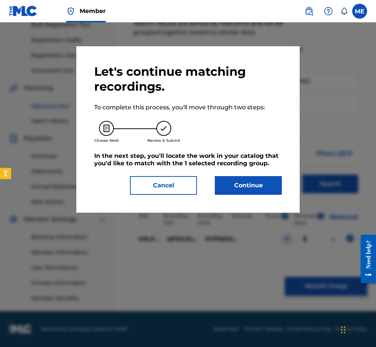
click at [260, 185] on button "Continue" at bounding box center [248, 185] width 67 height 19
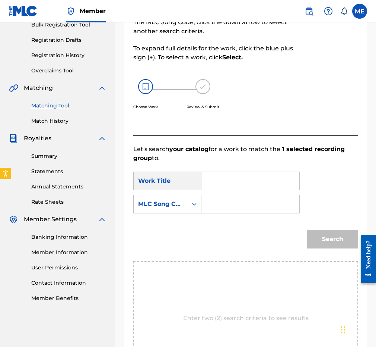
click at [249, 179] on input "Search Form" at bounding box center [250, 181] width 85 height 18
paste input "APOCALYPTIC LOVE SONG"
type input "APOCALYPTIC LOVE SONG"
click at [175, 203] on div "MLC Song Code" at bounding box center [160, 203] width 45 height 9
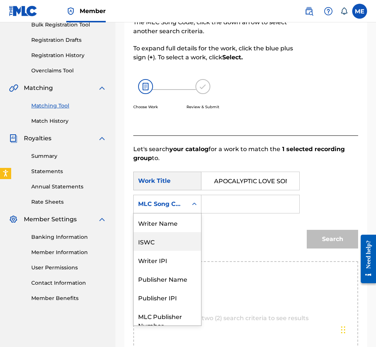
scroll to position [0, 0]
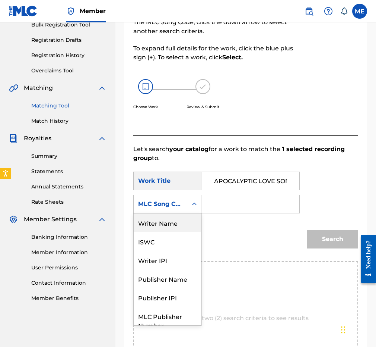
click at [180, 221] on div "Writer Name" at bounding box center [167, 222] width 67 height 19
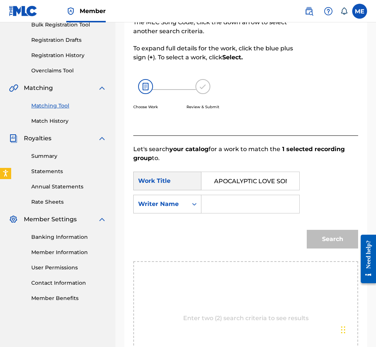
click at [252, 205] on input "Search Form" at bounding box center [250, 204] width 85 height 18
click at [242, 207] on input "Search Form" at bounding box center [250, 204] width 85 height 18
paste input "[PERSON_NAME]"
type input "[PERSON_NAME]"
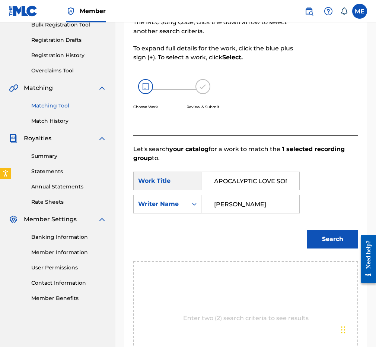
click at [328, 239] on button "Search" at bounding box center [332, 239] width 51 height 19
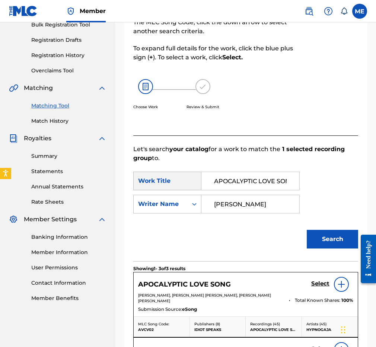
click at [321, 281] on h5 "Select" at bounding box center [321, 283] width 18 height 7
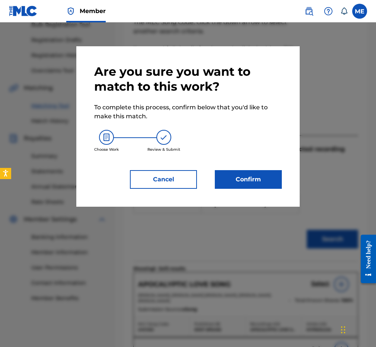
click at [251, 182] on button "Confirm" at bounding box center [248, 179] width 67 height 19
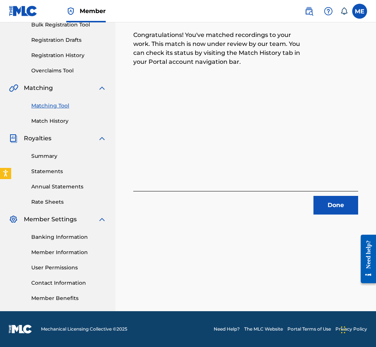
click at [328, 207] on button "Done" at bounding box center [336, 205] width 45 height 19
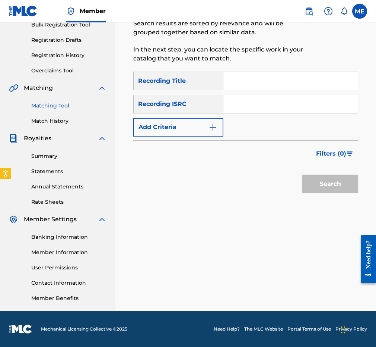
click at [249, 86] on input "Search Form" at bounding box center [291, 81] width 135 height 18
paste input "BALLAD OF [PERSON_NAME], THE"
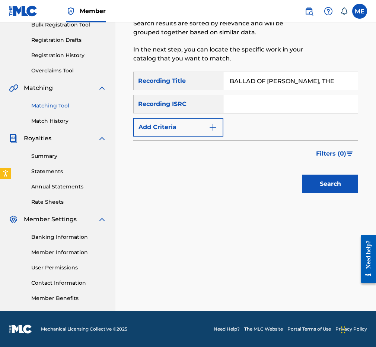
type input "BALLAD OF [PERSON_NAME], THE"
click at [312, 110] on input "Search Form" at bounding box center [291, 104] width 135 height 18
paste input "USHM90401809"
type input "USHM90401809"
click at [328, 184] on button "Search" at bounding box center [331, 183] width 56 height 19
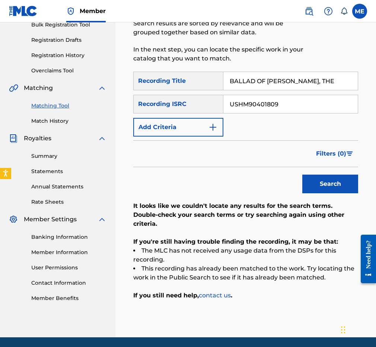
drag, startPoint x: 322, startPoint y: 84, endPoint x: 373, endPoint y: 83, distance: 51.4
click at [328, 83] on div "Matching Tool The Matching Tool allows Members to match sound recordings to wor…" at bounding box center [246, 130] width 261 height 411
click at [328, 184] on button "Search" at bounding box center [331, 183] width 56 height 19
click at [246, 80] on input "BALLAD OF [PERSON_NAME]" at bounding box center [291, 81] width 135 height 18
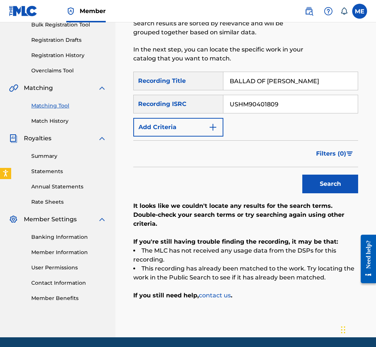
paste input "RING ME DOWN"
type input "BRING ME DOWN"
click at [258, 106] on input "USHM90401809" at bounding box center [291, 104] width 135 height 18
paste input "LFH1100004"
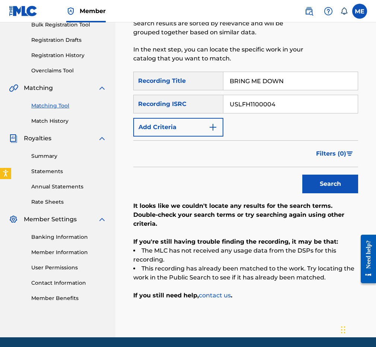
type input "USLFH1100004"
click at [328, 184] on button "Search" at bounding box center [331, 183] width 56 height 19
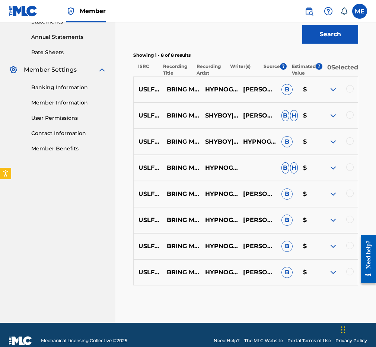
scroll to position [277, 0]
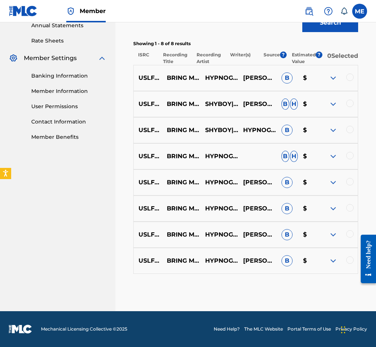
click at [328, 81] on div at bounding box center [350, 76] width 7 height 7
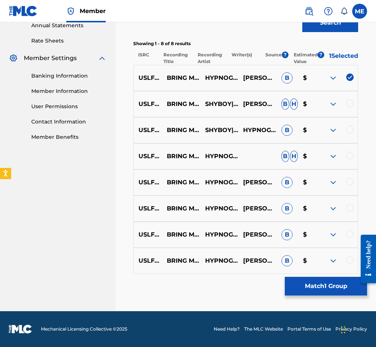
click at [328, 103] on div "USLFH1100004 BRING ME DOWN SHYBOY|HYPNOGAJA [PERSON_NAME], [PERSON_NAME], [PERS…" at bounding box center [245, 104] width 225 height 26
click at [328, 107] on div at bounding box center [350, 102] width 7 height 7
click at [328, 133] on div at bounding box center [350, 129] width 7 height 7
click at [328, 155] on div "USLFH1100004 BRING ME DOWN HYPNOGAJA B H $" at bounding box center [245, 156] width 225 height 26
click at [328, 159] on div at bounding box center [350, 155] width 7 height 7
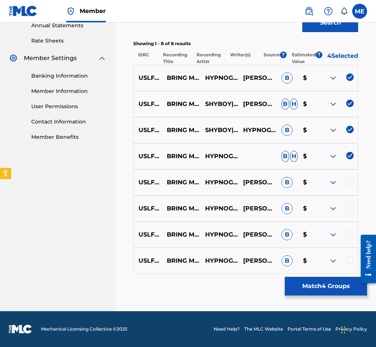
click at [328, 183] on div at bounding box center [350, 181] width 7 height 7
click at [328, 206] on div "USLFH1100004 BRING ME DOWN HYPNOGAJA [PERSON_NAME], [PERSON_NAME], [PERSON_NAME…" at bounding box center [245, 208] width 225 height 26
click at [328, 211] on div at bounding box center [350, 207] width 7 height 7
click at [328, 234] on div "USLFH1100004 BRING ME DOWN HYPNOGAJA,SHYBOY [PERSON_NAME], [PERSON_NAME], [PERS…" at bounding box center [245, 234] width 225 height 26
click at [328, 237] on div at bounding box center [350, 233] width 7 height 7
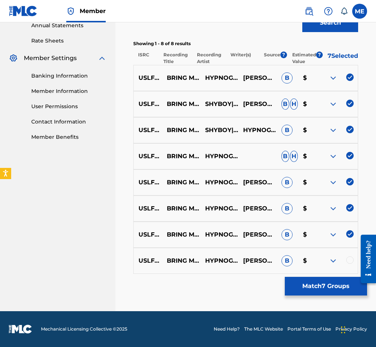
click at [328, 263] on div at bounding box center [350, 259] width 7 height 7
click at [310, 288] on button "Match 8 Groups" at bounding box center [326, 285] width 82 height 19
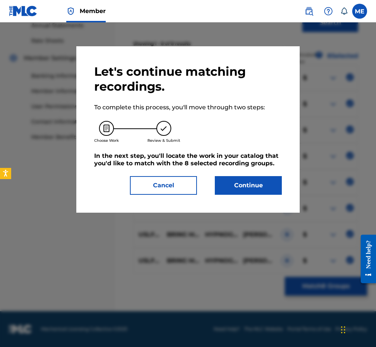
click at [268, 190] on button "Continue" at bounding box center [248, 185] width 67 height 19
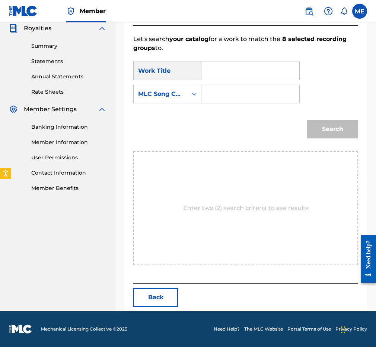
scroll to position [127, 0]
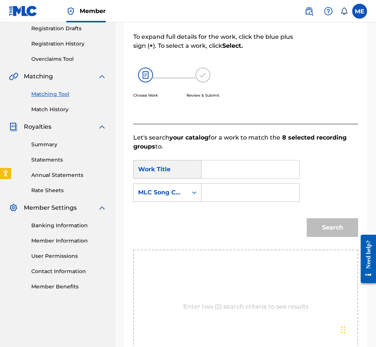
click at [235, 176] on input "Search Form" at bounding box center [250, 169] width 85 height 18
paste input "BRING ME DOWN"
type input "BRING ME DOWN"
click at [186, 196] on div "MLC Song Code" at bounding box center [161, 192] width 54 height 14
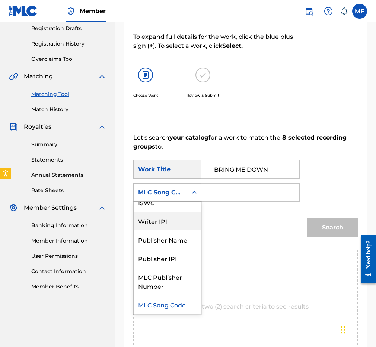
scroll to position [0, 0]
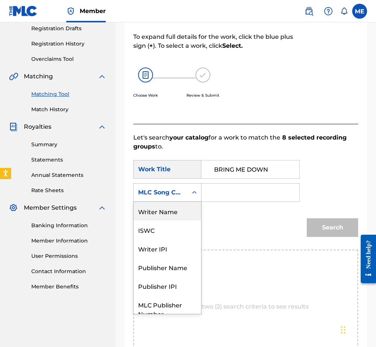
click at [171, 214] on div "Writer Name" at bounding box center [167, 211] width 67 height 19
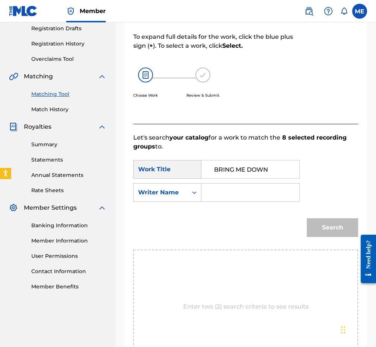
click at [229, 196] on input "Search Form" at bounding box center [250, 192] width 85 height 18
type input "[PERSON_NAME]"
click at [328, 227] on button "Search" at bounding box center [332, 227] width 51 height 19
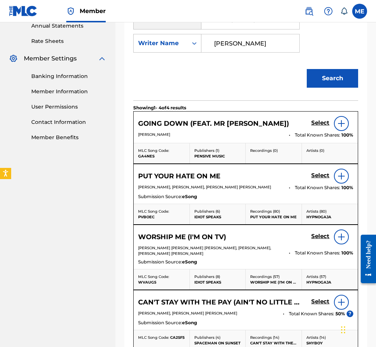
scroll to position [276, 0]
